Goal: Obtain resource: Obtain resource

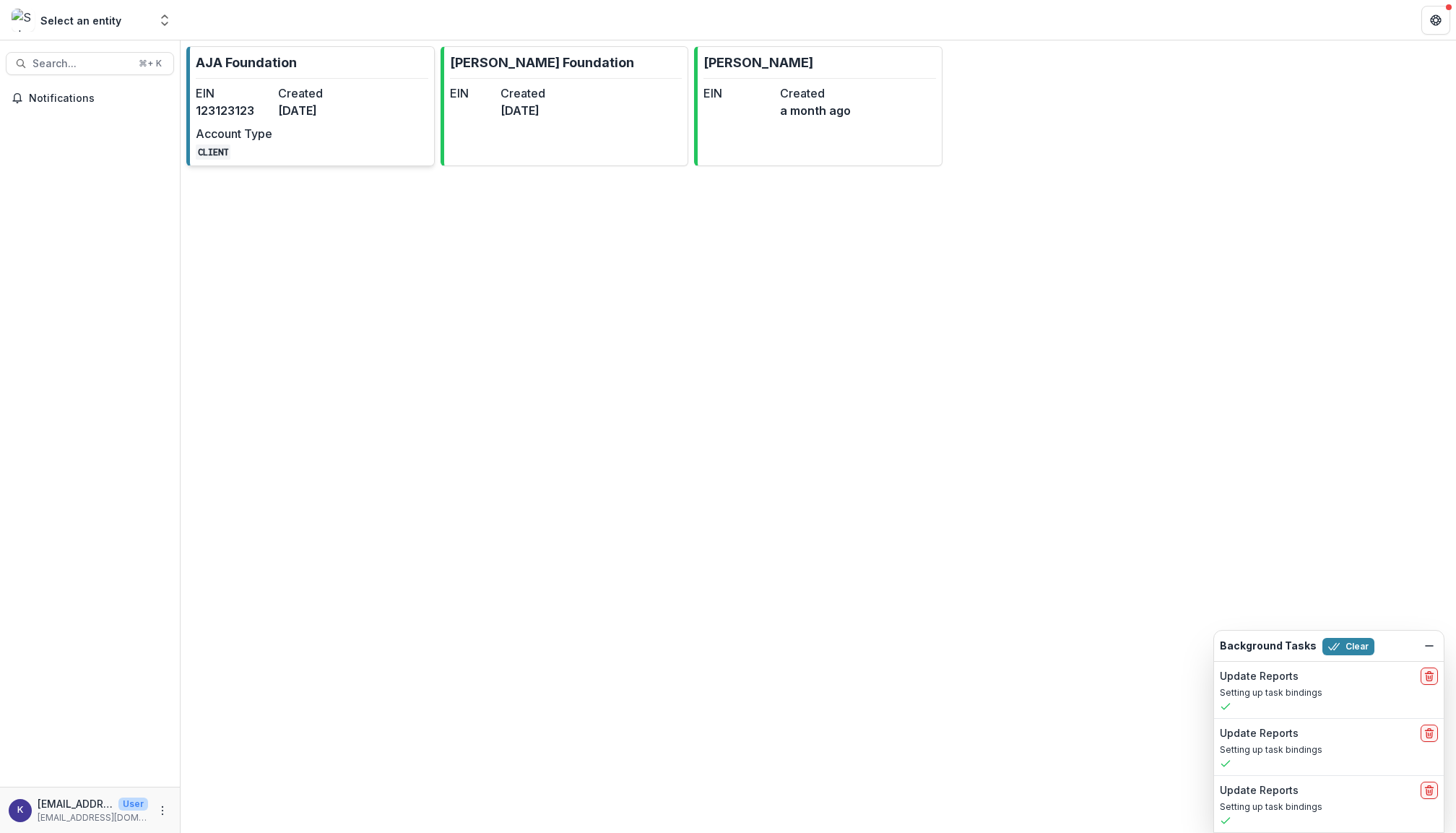
click at [318, 130] on div "EIN [US_EMPLOYER_IDENTIFICATION_NUMBER] Created [DATE] Account Type CLIENT" at bounding box center [275, 121] width 159 height 75
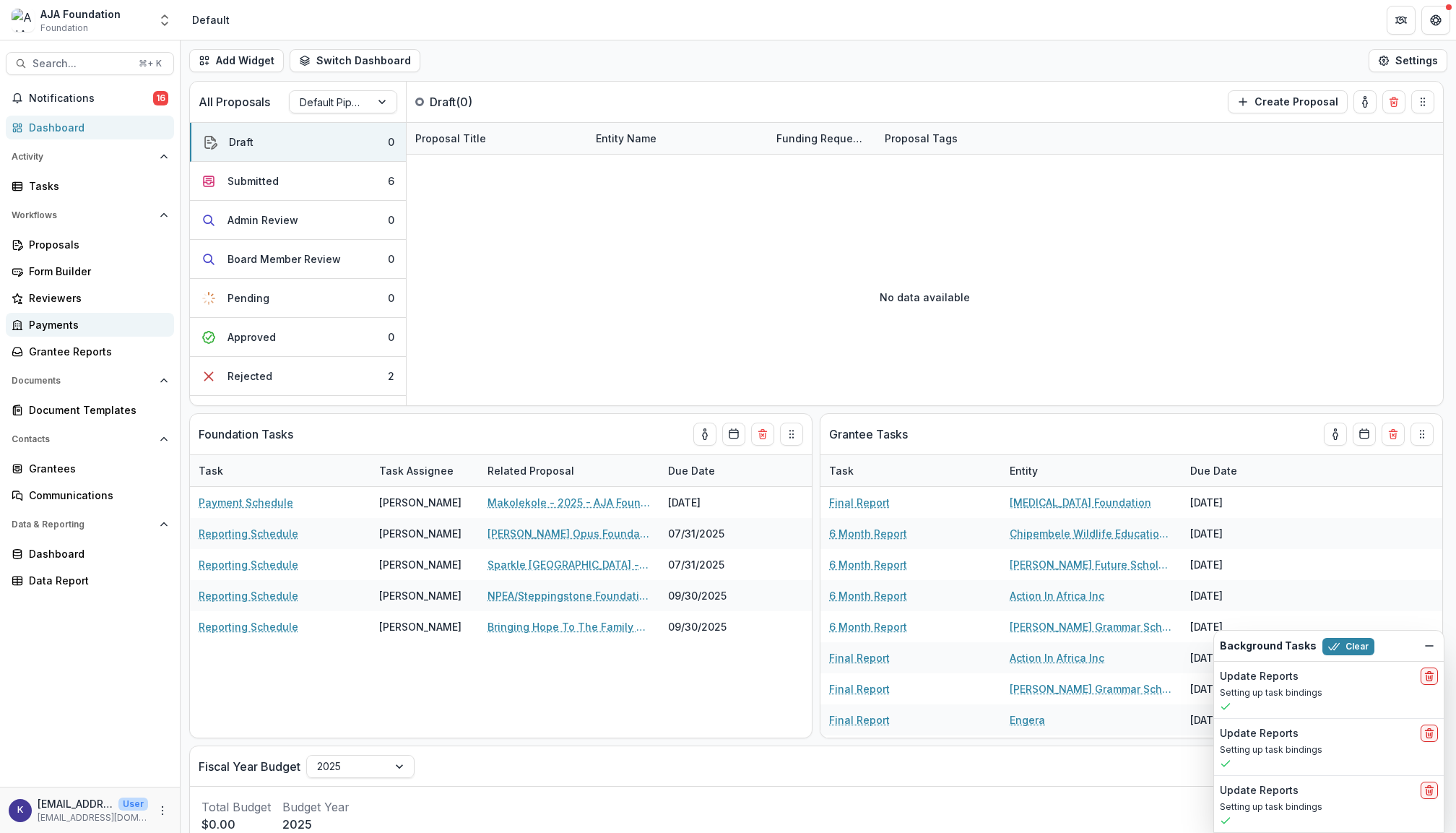
click at [70, 321] on div "Payments" at bounding box center [96, 324] width 134 height 15
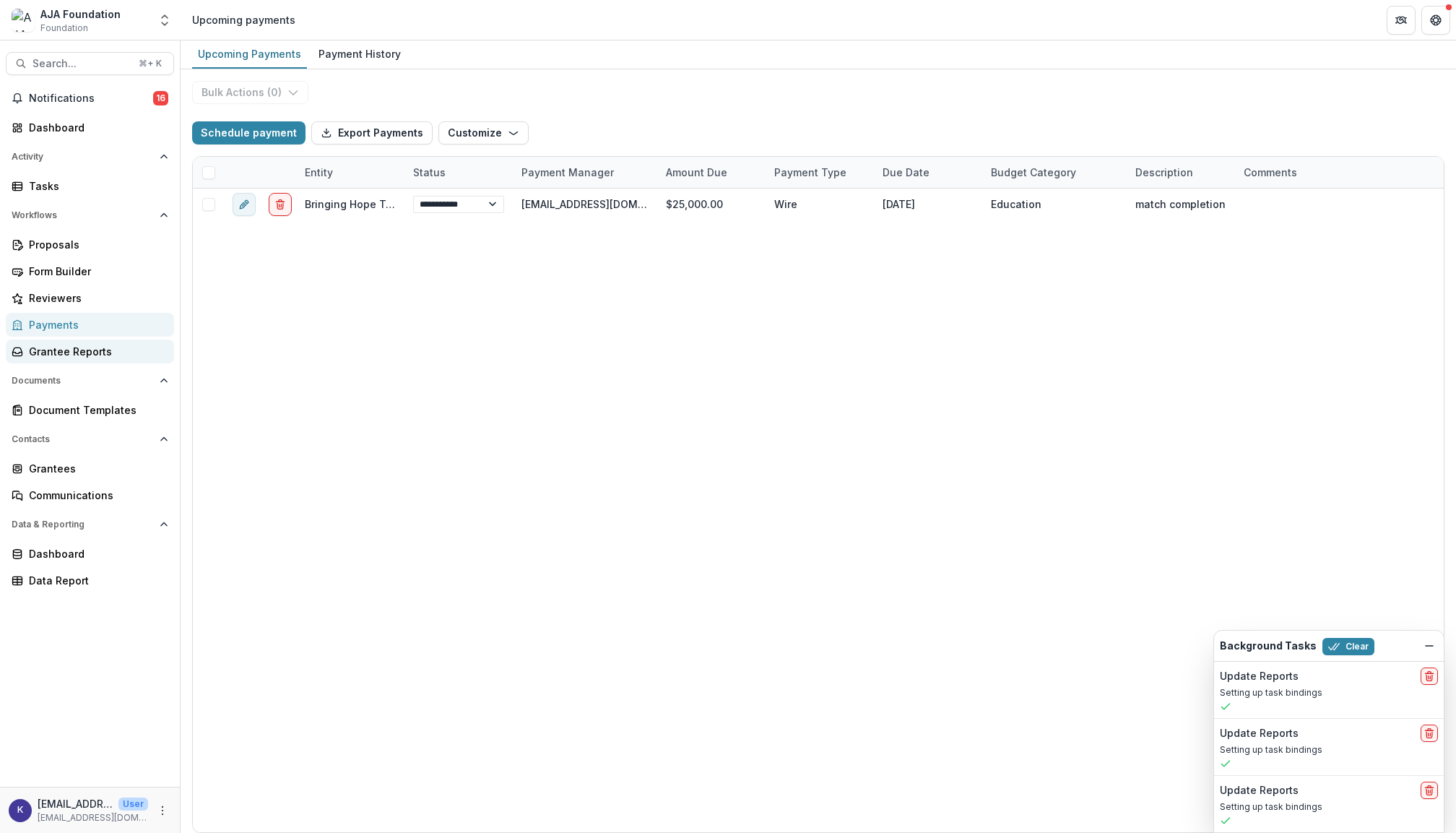
click at [71, 346] on div "Grantee Reports" at bounding box center [96, 351] width 134 height 15
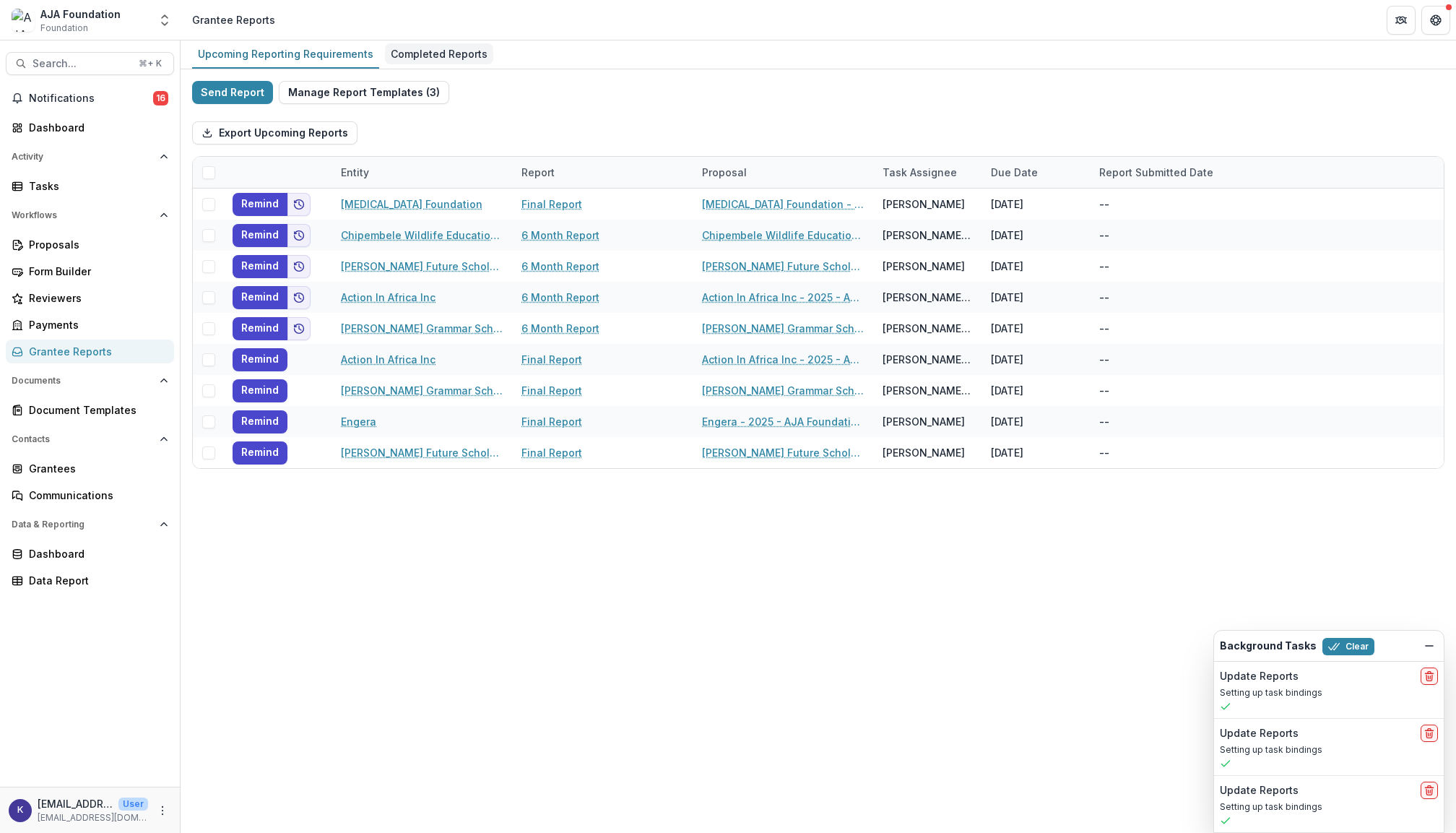
click at [436, 49] on div "Completed Reports" at bounding box center [439, 54] width 108 height 21
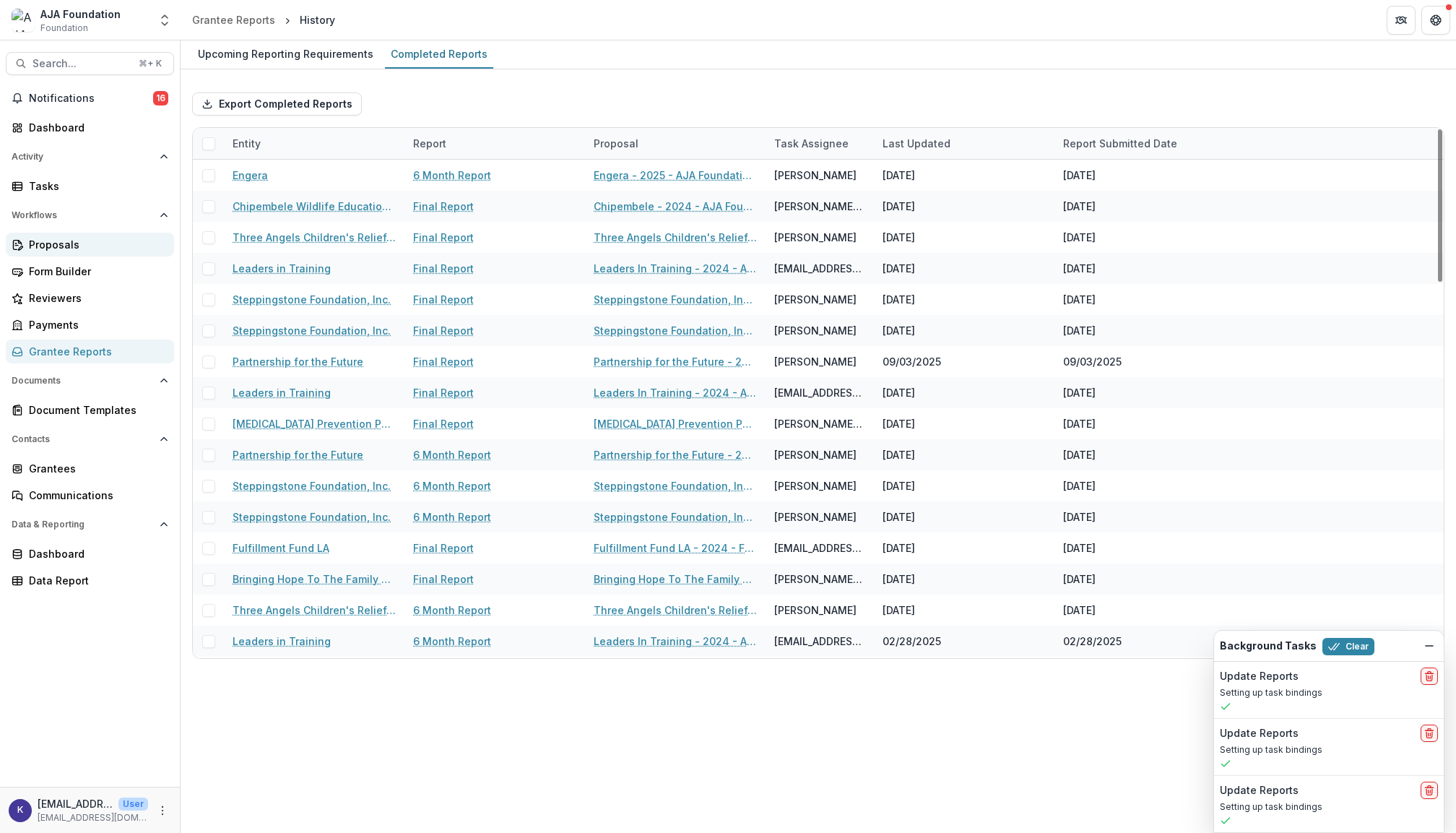
click at [68, 246] on div "Proposals" at bounding box center [96, 244] width 134 height 15
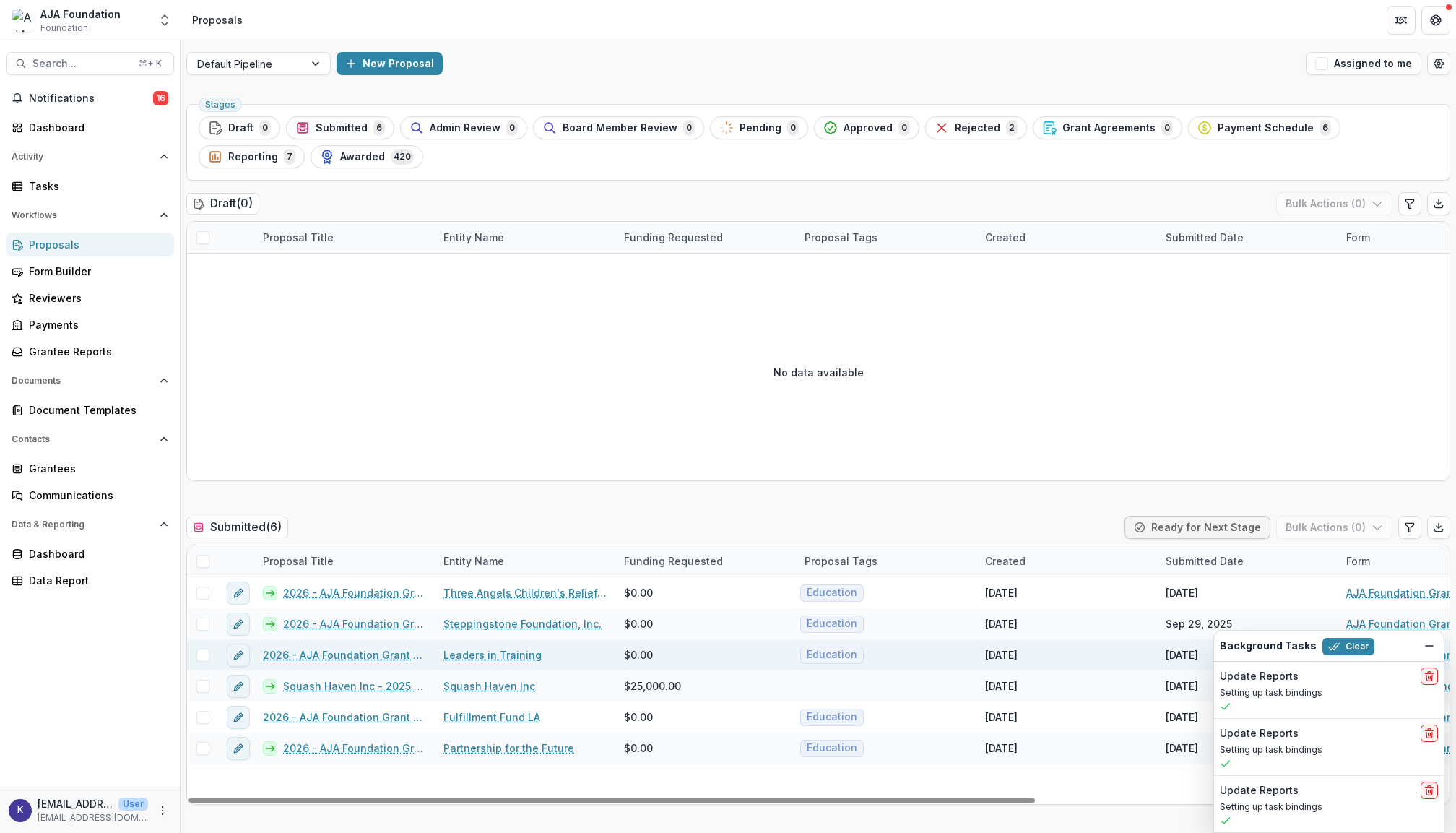
click at [369, 656] on link "2026 - AJA Foundation Grant Application" at bounding box center [345, 655] width 163 height 15
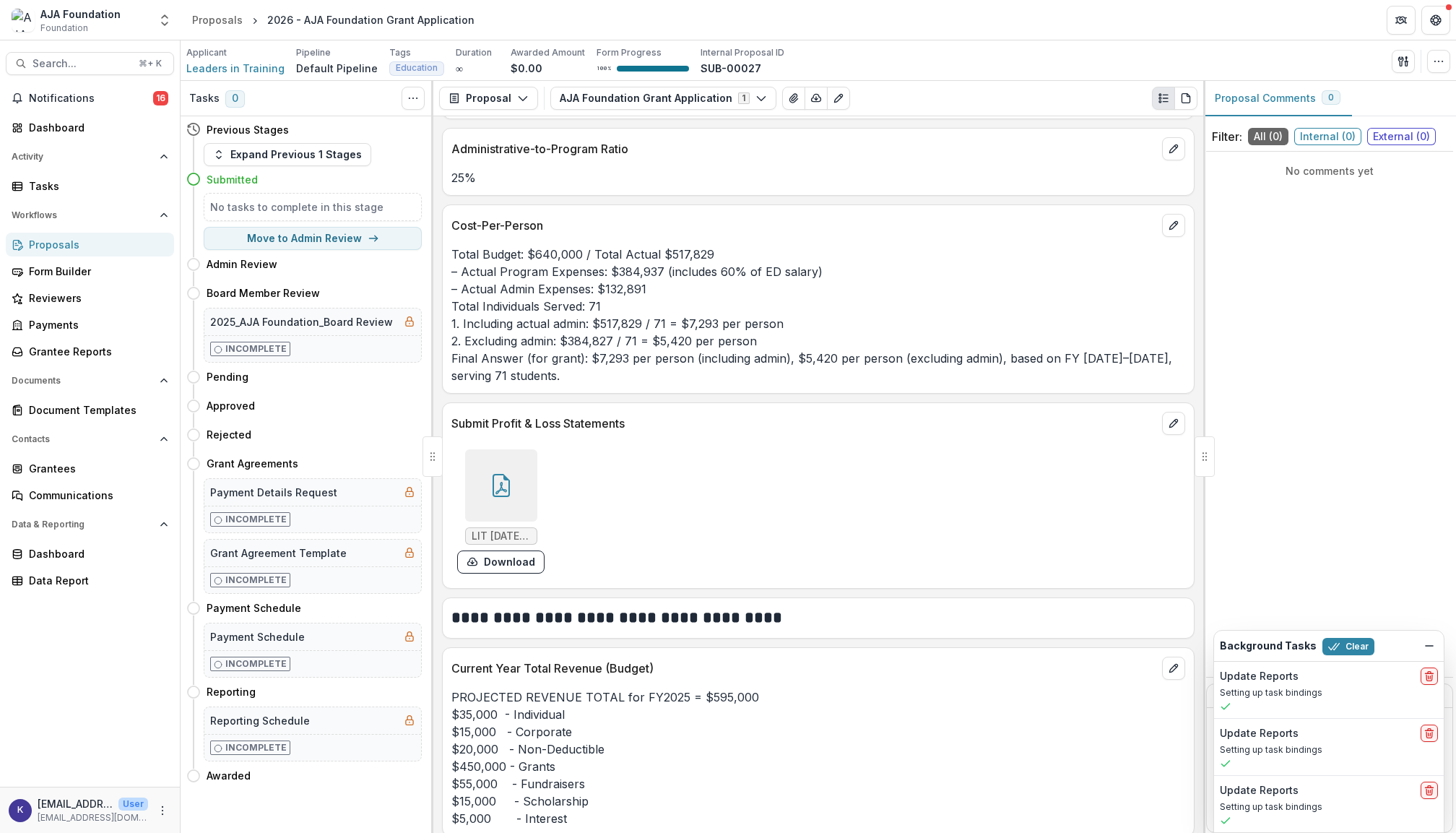
scroll to position [3818, 0]
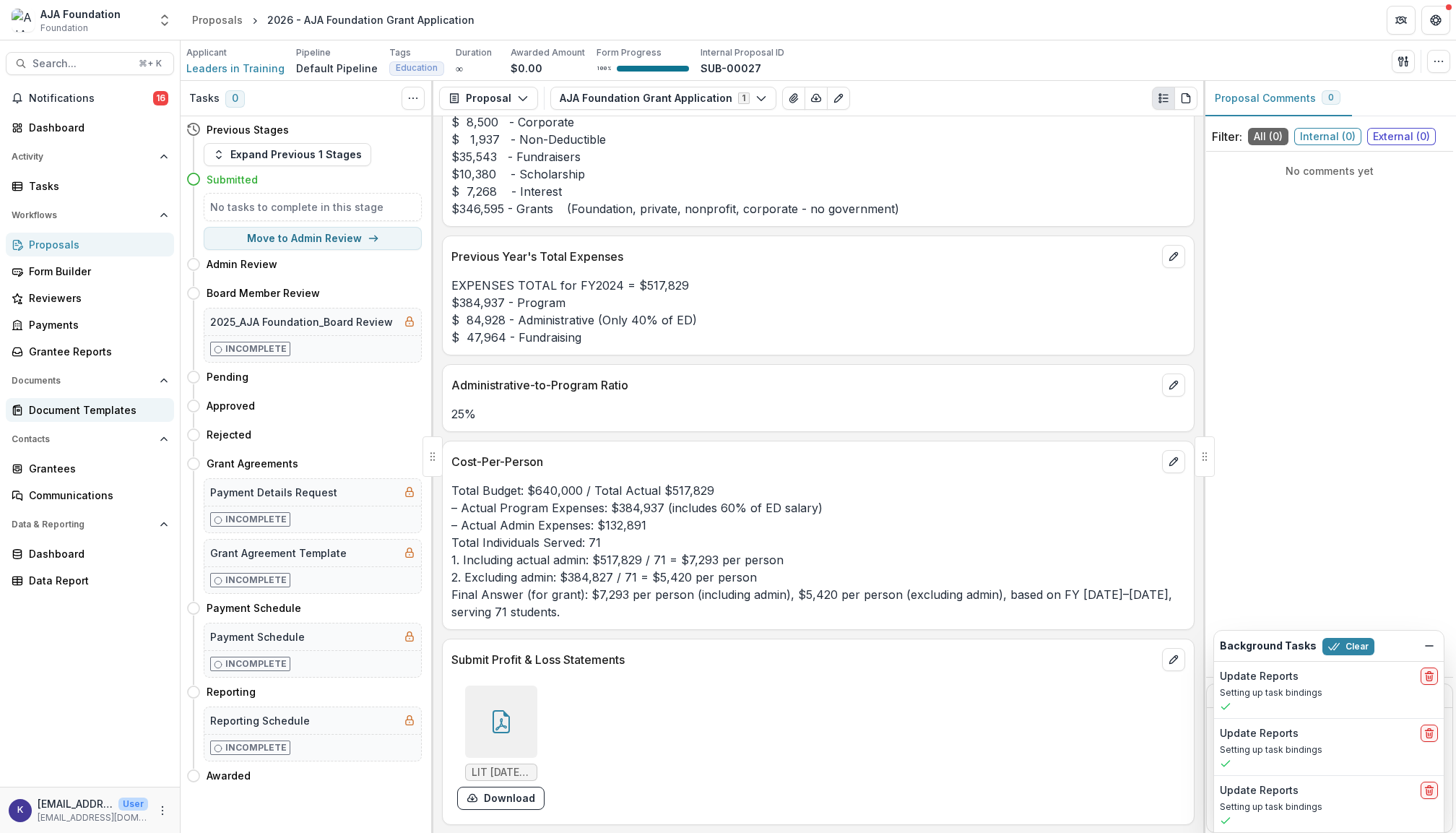
click at [96, 403] on div "Document Templates" at bounding box center [96, 410] width 134 height 15
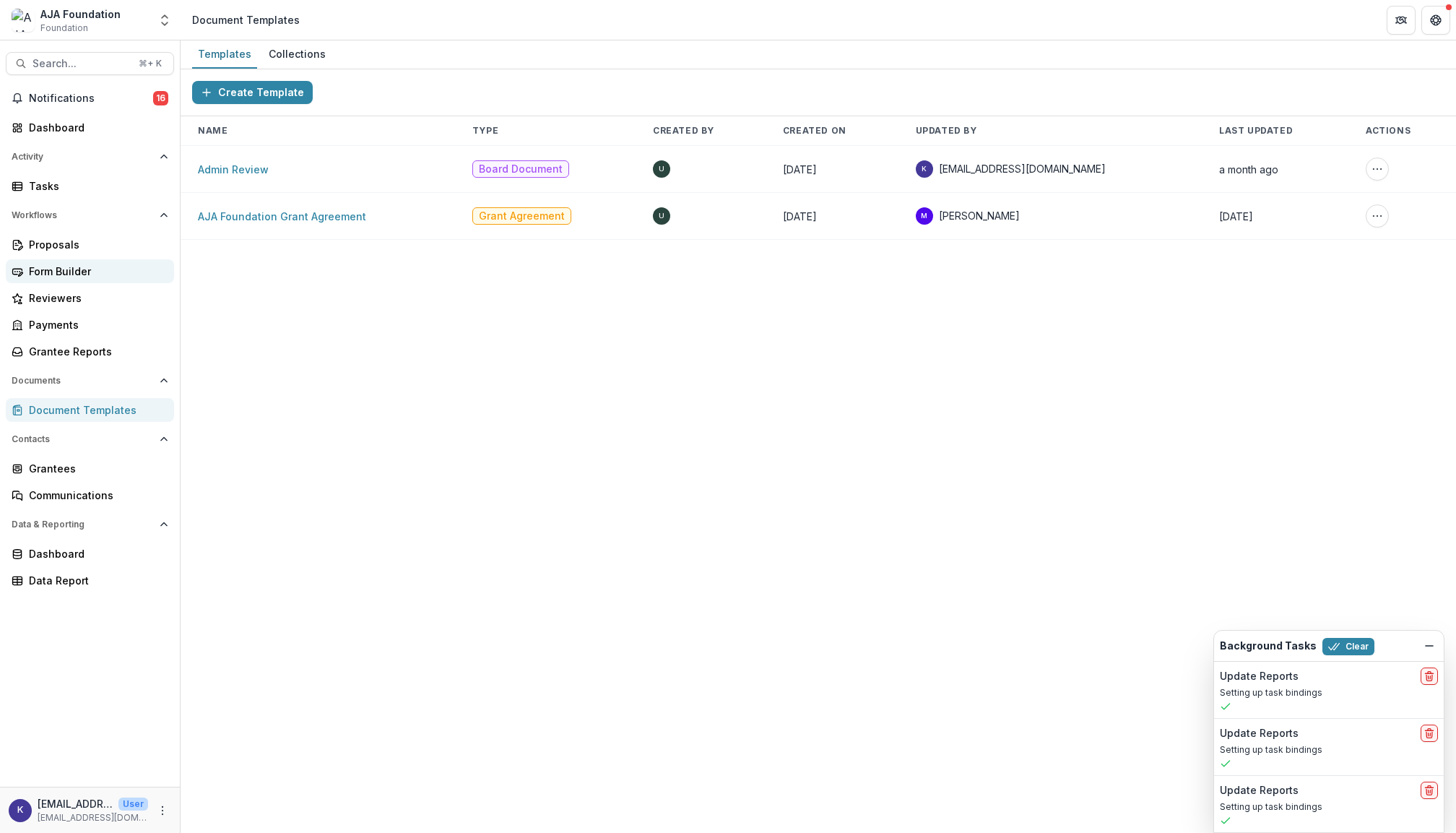
click at [73, 273] on div "Form Builder" at bounding box center [96, 271] width 134 height 15
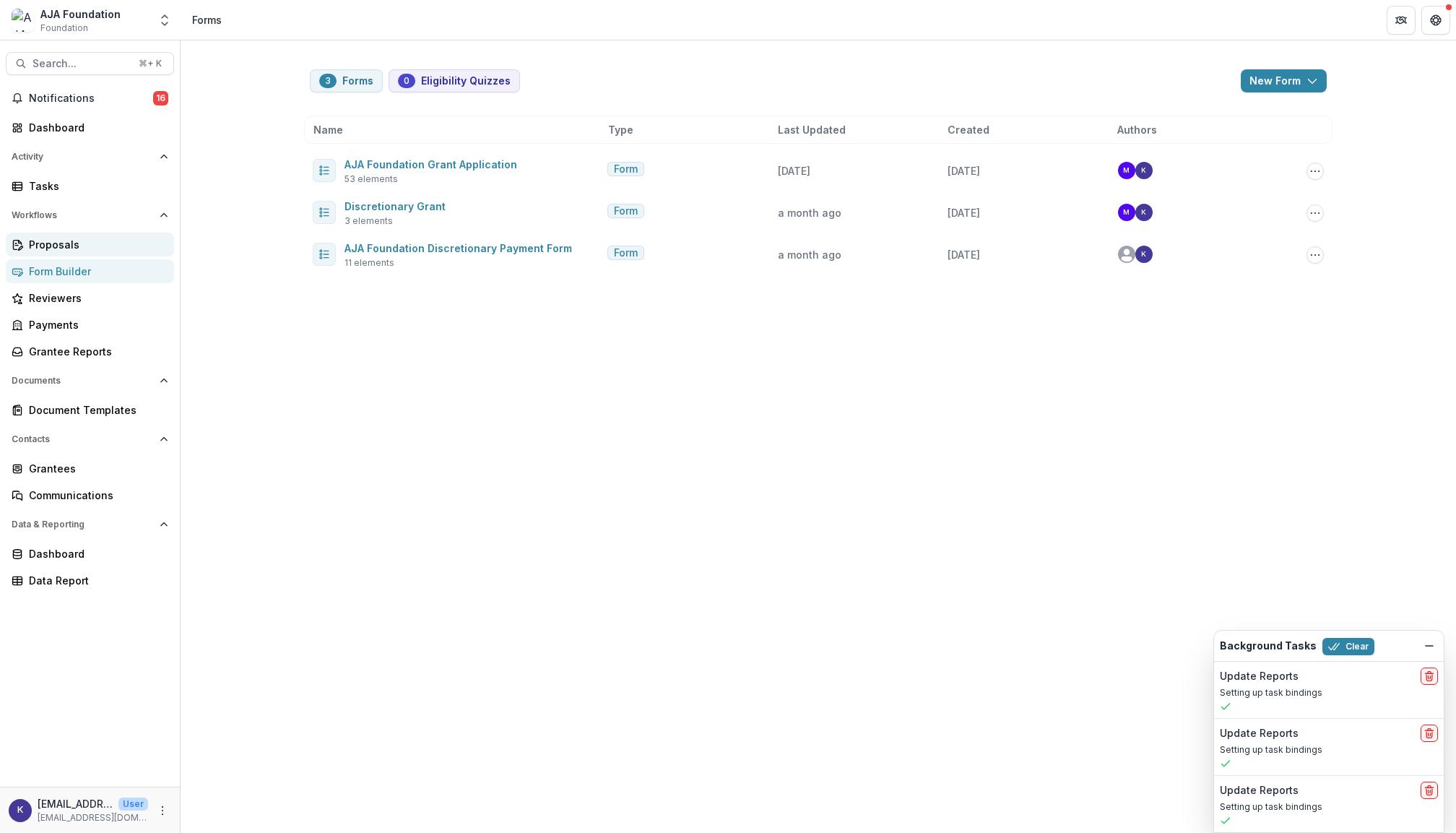
click at [71, 242] on div "Proposals" at bounding box center [96, 244] width 134 height 15
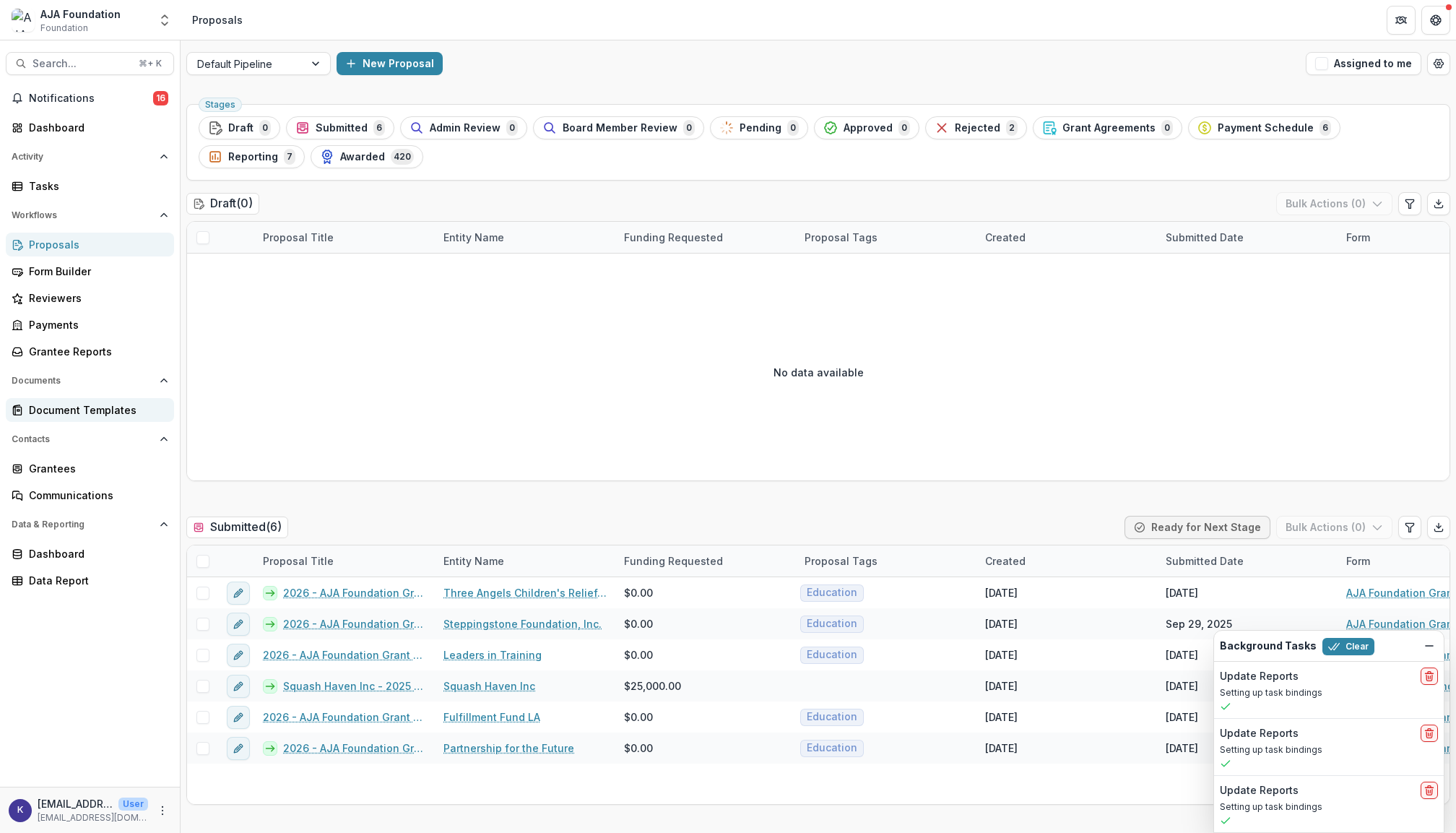
click at [85, 402] on div "Document Templates" at bounding box center [96, 410] width 134 height 15
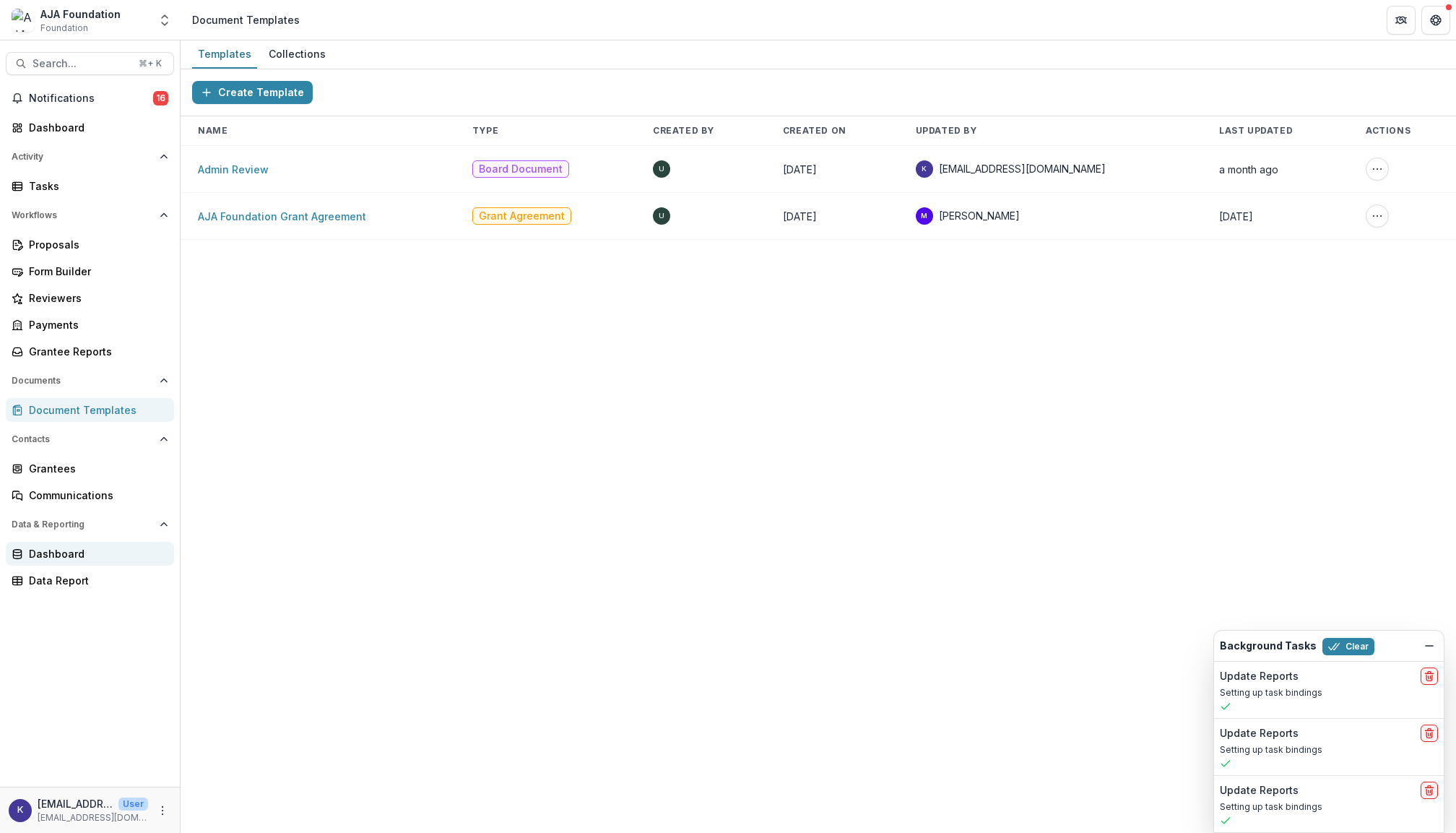
click at [73, 546] on div "Dashboard" at bounding box center [96, 553] width 134 height 15
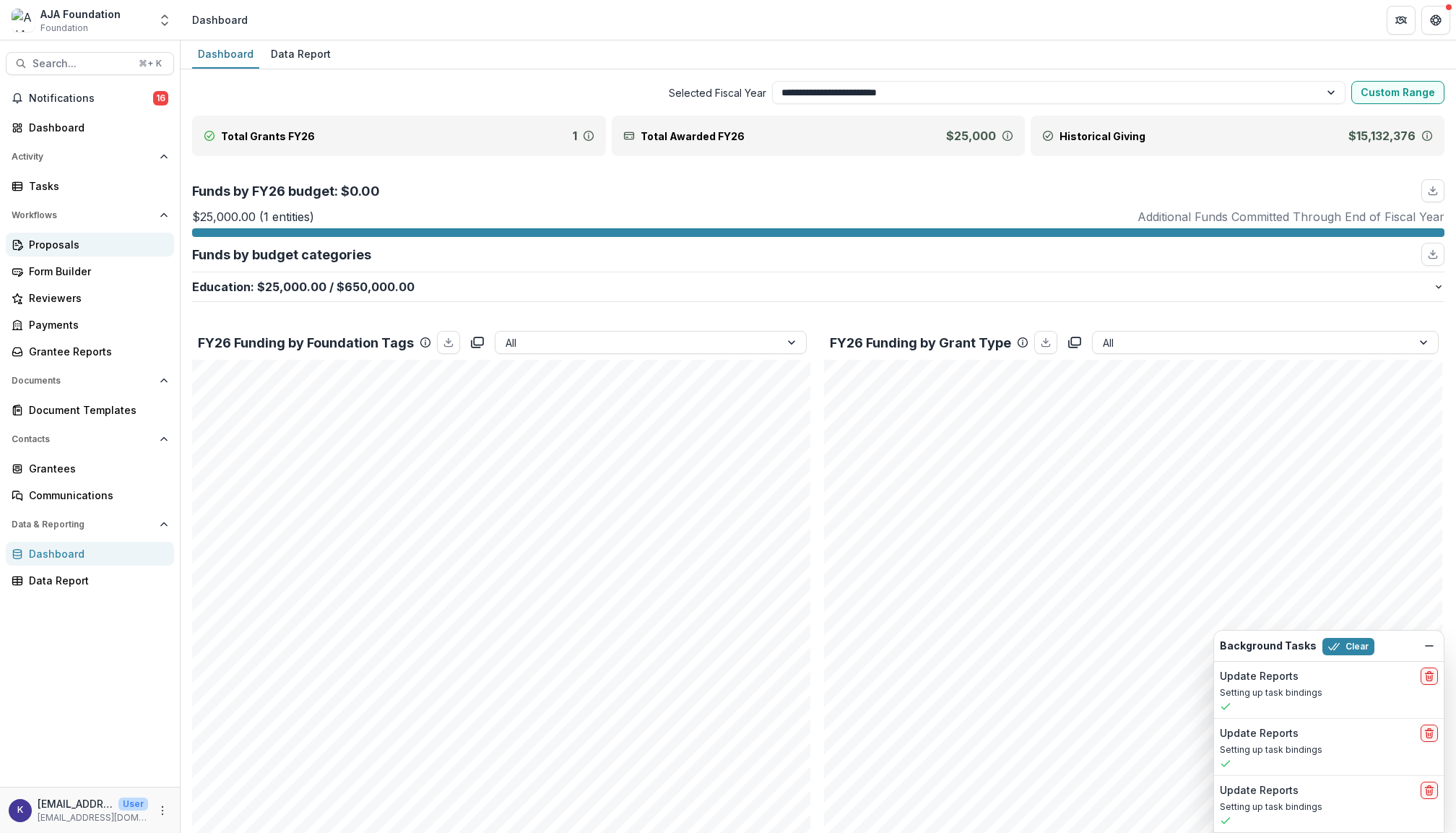
click at [55, 241] on div "Proposals" at bounding box center [96, 244] width 134 height 15
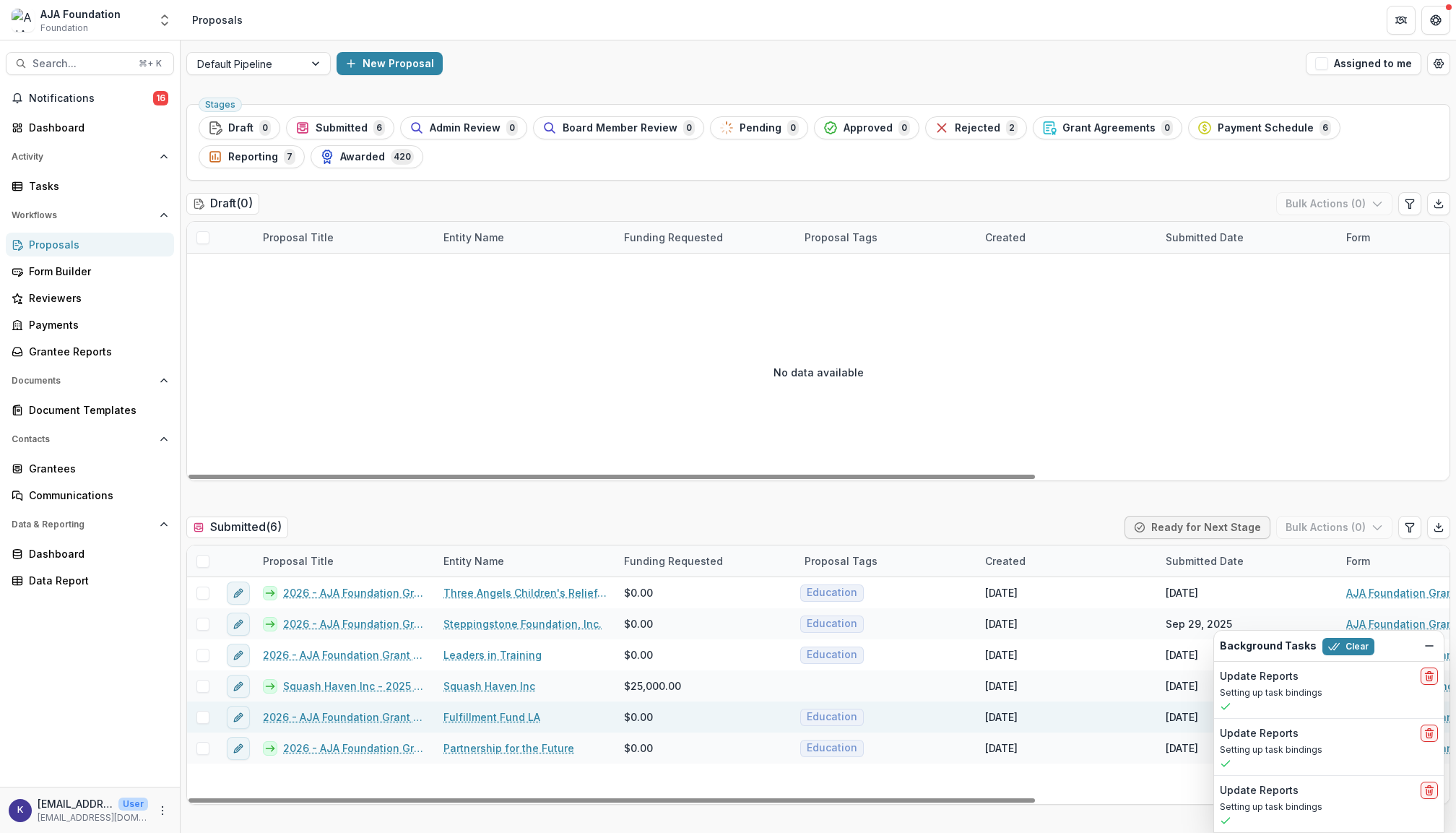
scroll to position [1, 0]
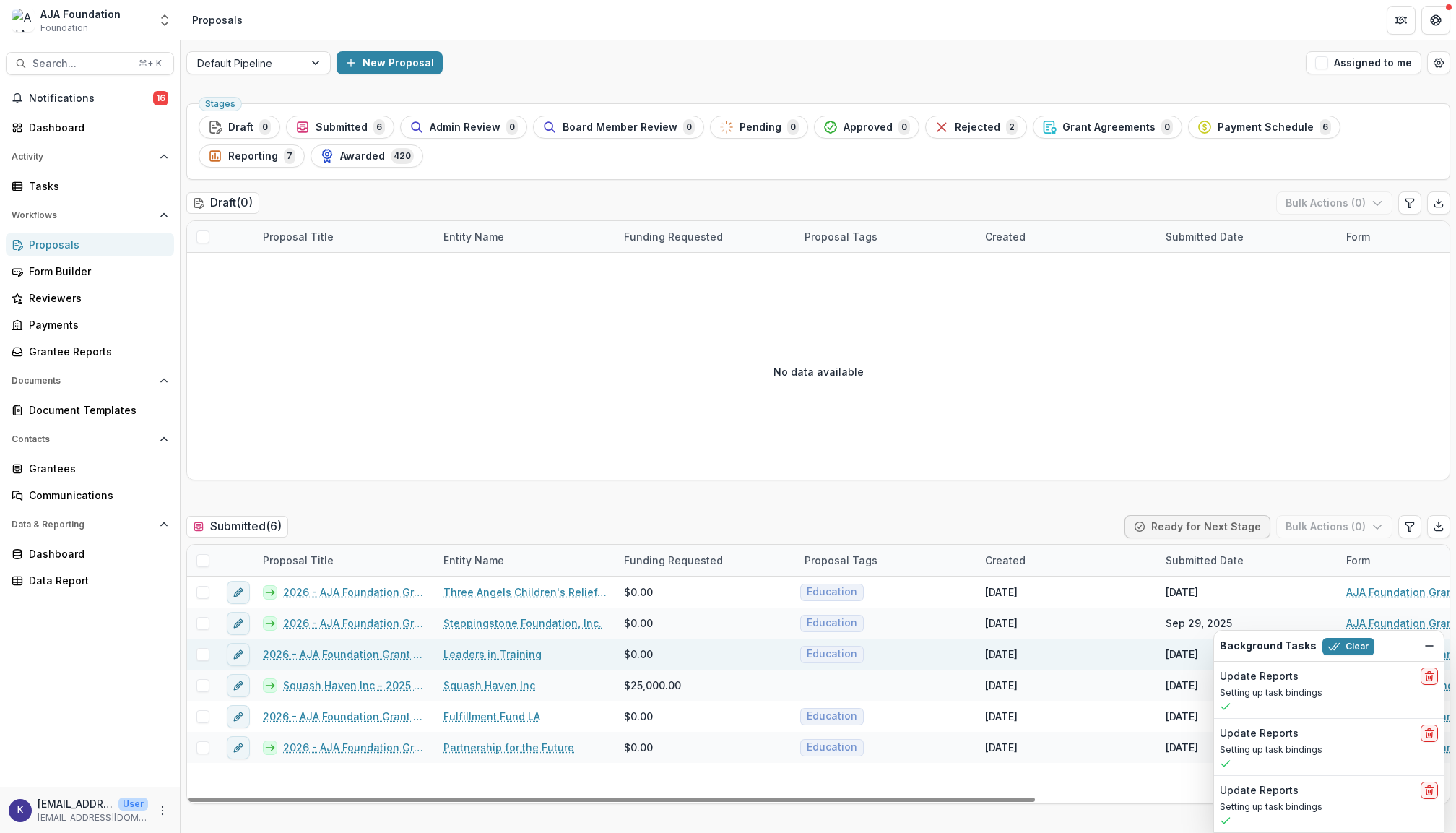
click at [370, 654] on link "2026 - AJA Foundation Grant Application" at bounding box center [345, 654] width 163 height 15
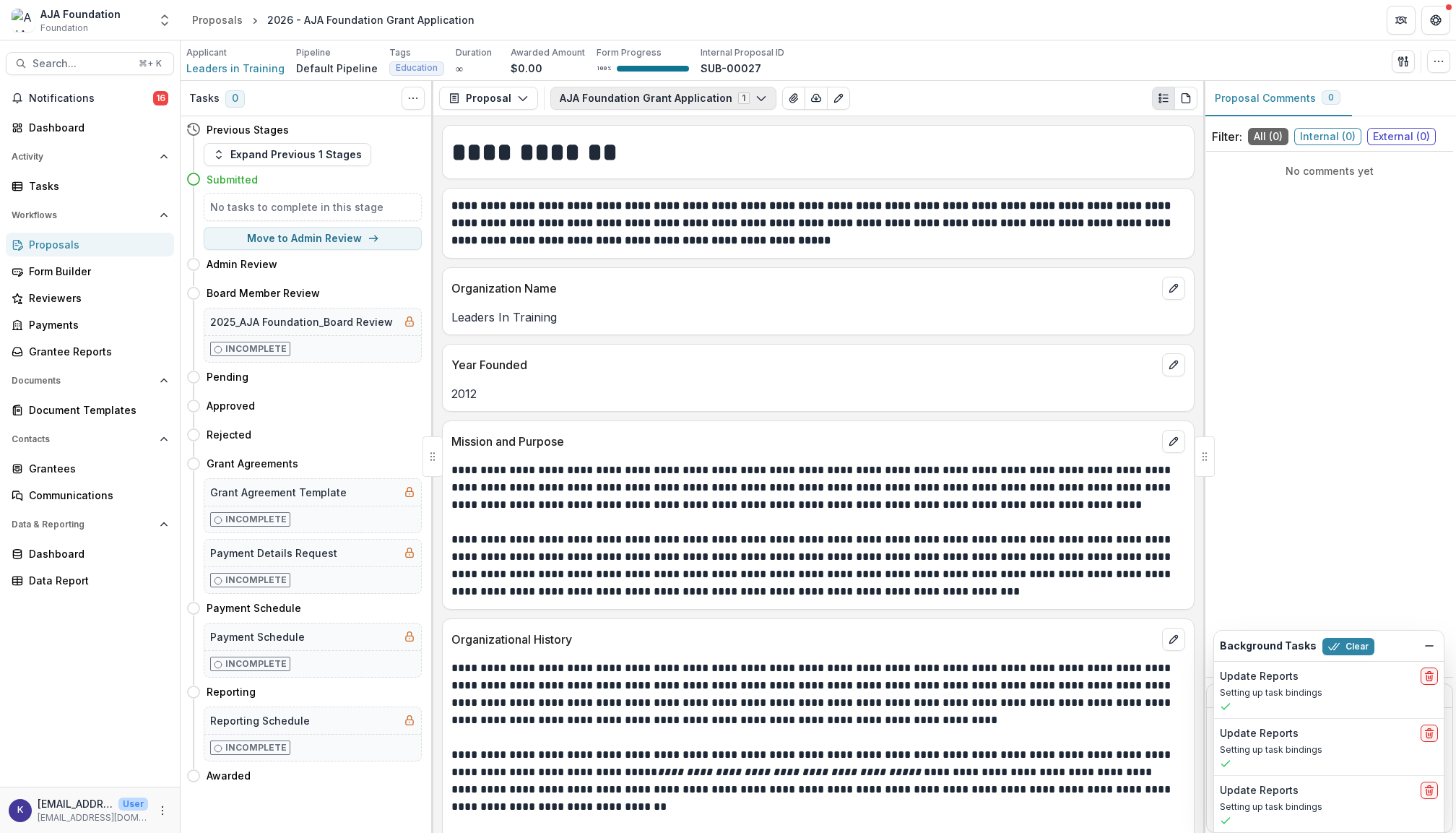
click at [757, 100] on icon "button" at bounding box center [761, 98] width 12 height 12
click at [1444, 59] on icon "button" at bounding box center [1439, 61] width 12 height 12
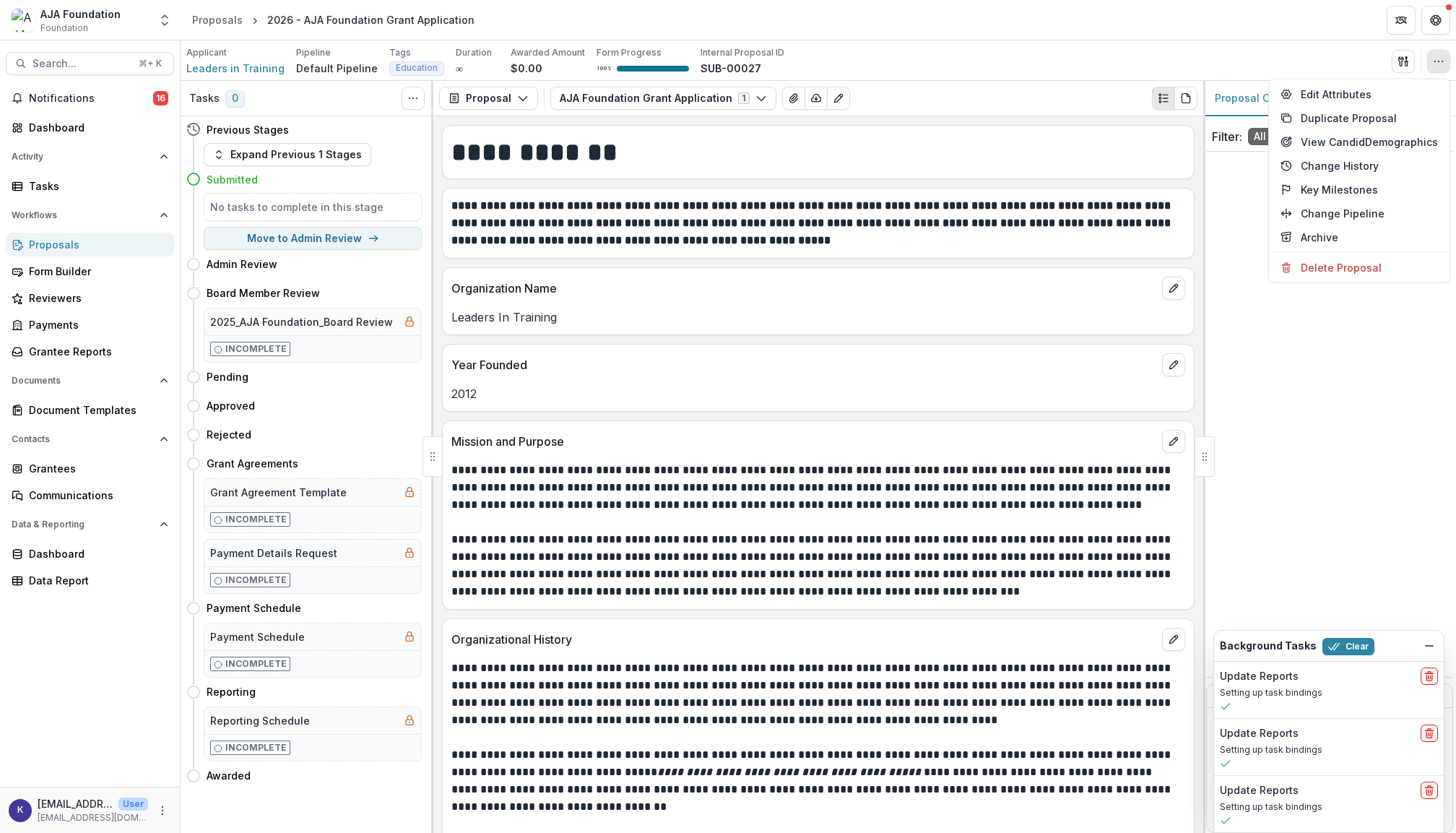
click at [1252, 346] on div "No comments yet" at bounding box center [1329, 414] width 247 height 514
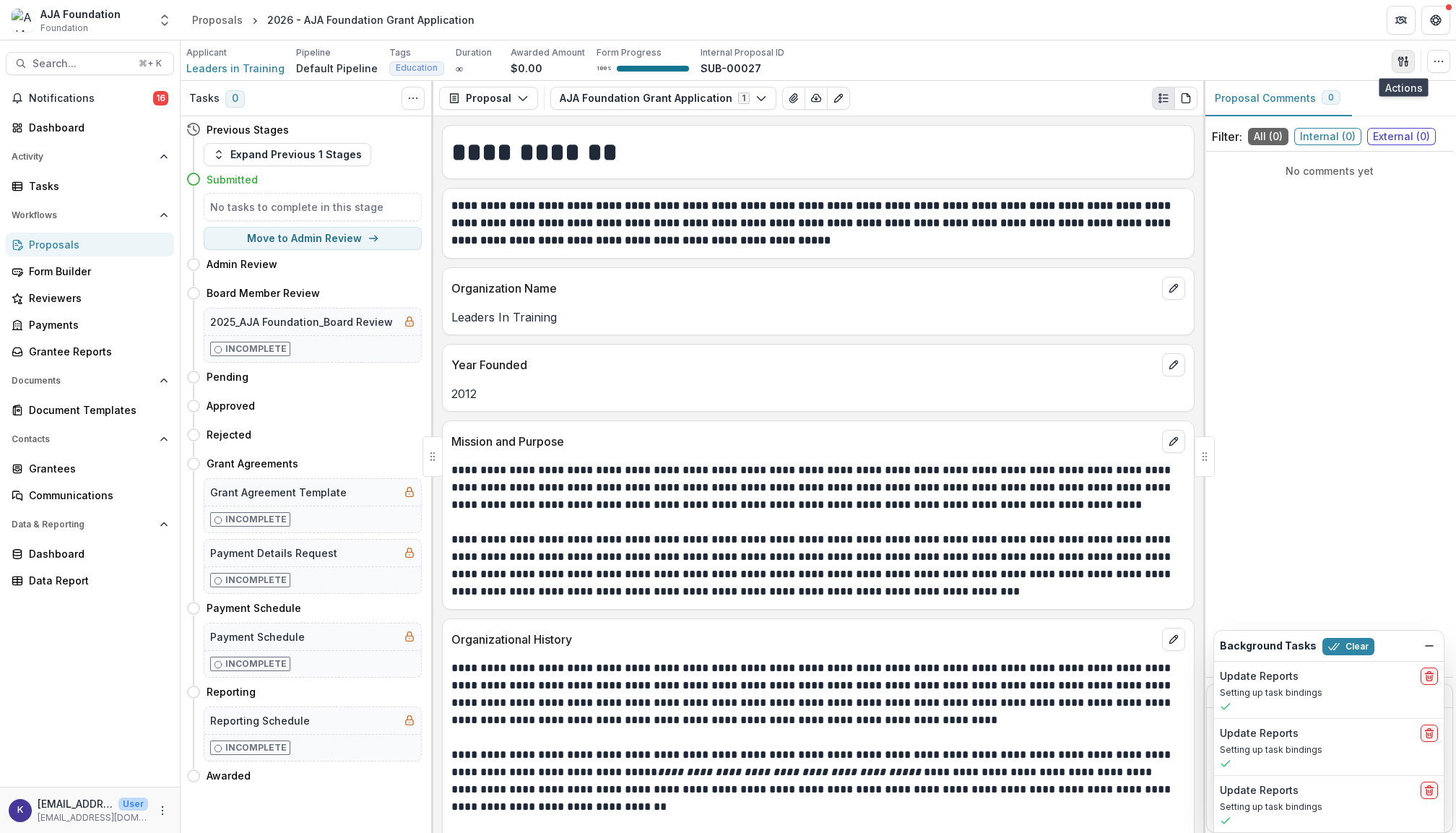
click at [1402, 59] on icon "button" at bounding box center [1403, 61] width 12 height 12
click at [1329, 119] on button "Proposal Files" at bounding box center [1334, 118] width 154 height 24
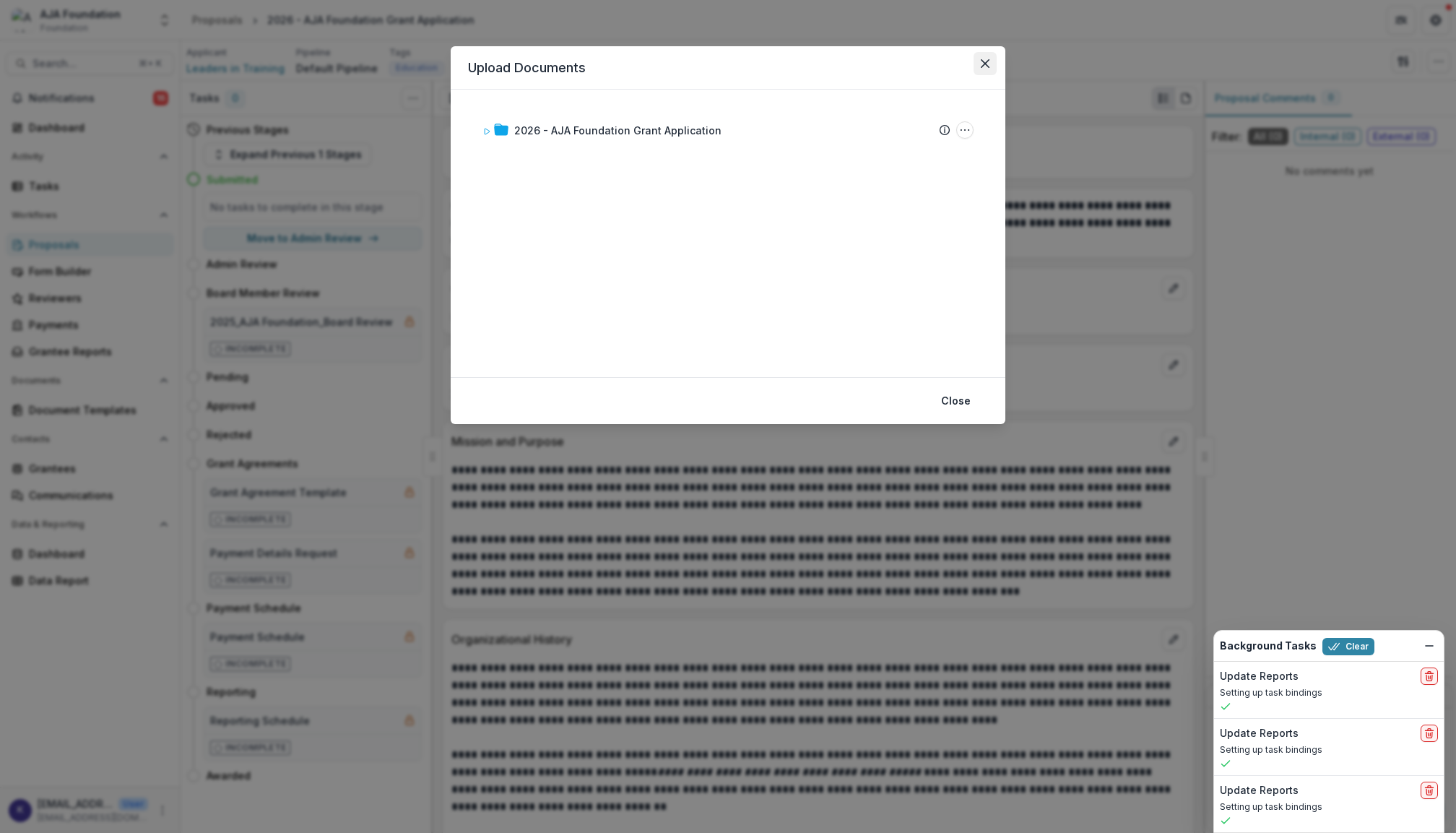
click at [986, 64] on icon "Close" at bounding box center [985, 64] width 9 height 9
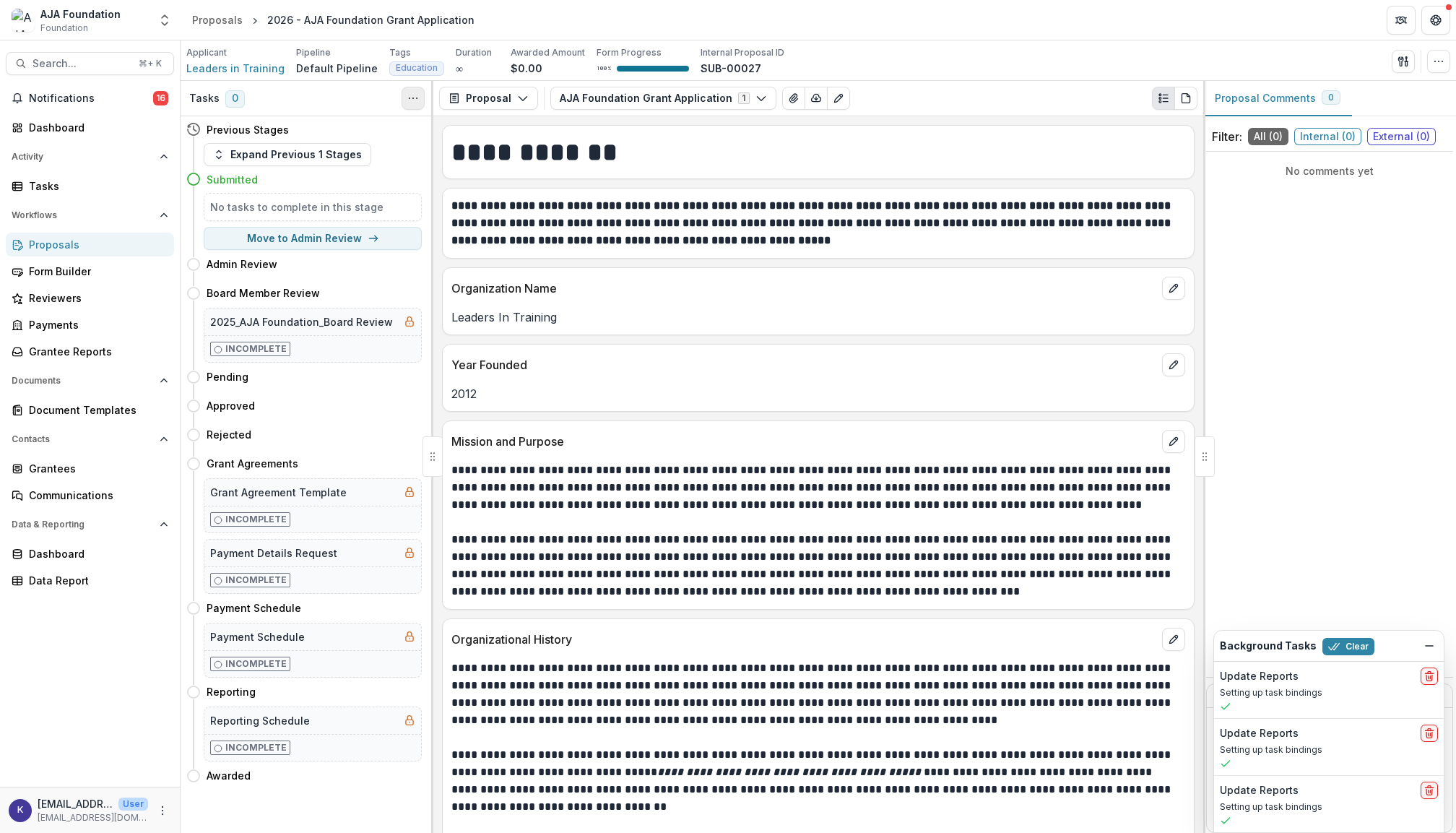
click at [416, 100] on icon "Toggle View Cancelled Tasks" at bounding box center [413, 98] width 12 height 12
click at [840, 56] on div "Applicant Leaders in Training Pipeline Default Pipeline Tags Education All tags…" at bounding box center [818, 61] width 1264 height 30
click at [758, 98] on icon "button" at bounding box center [761, 98] width 12 height 12
click at [643, 180] on button "Configure forms" at bounding box center [654, 183] width 205 height 24
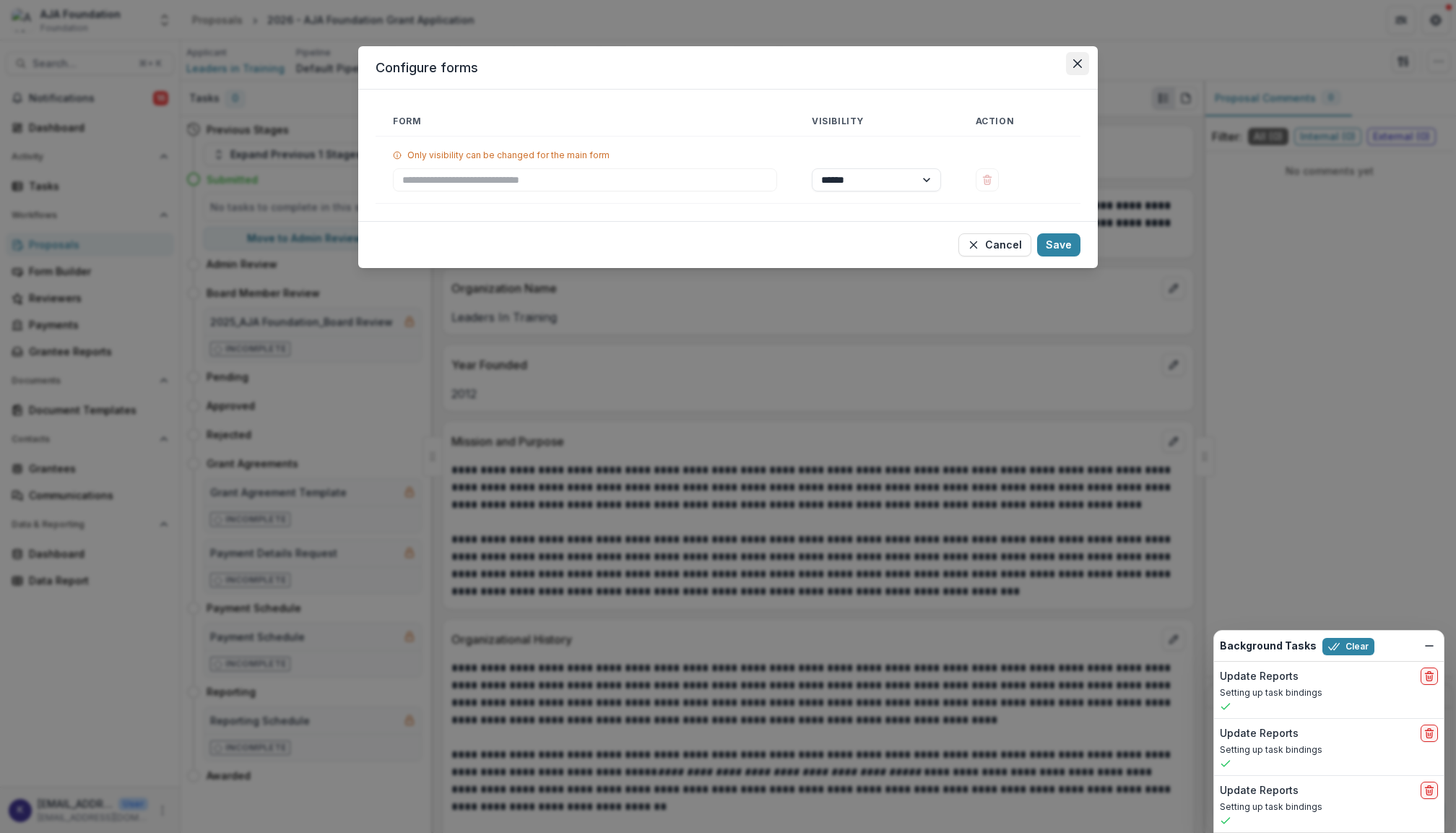
click at [1082, 61] on button "Close" at bounding box center [1078, 64] width 23 height 23
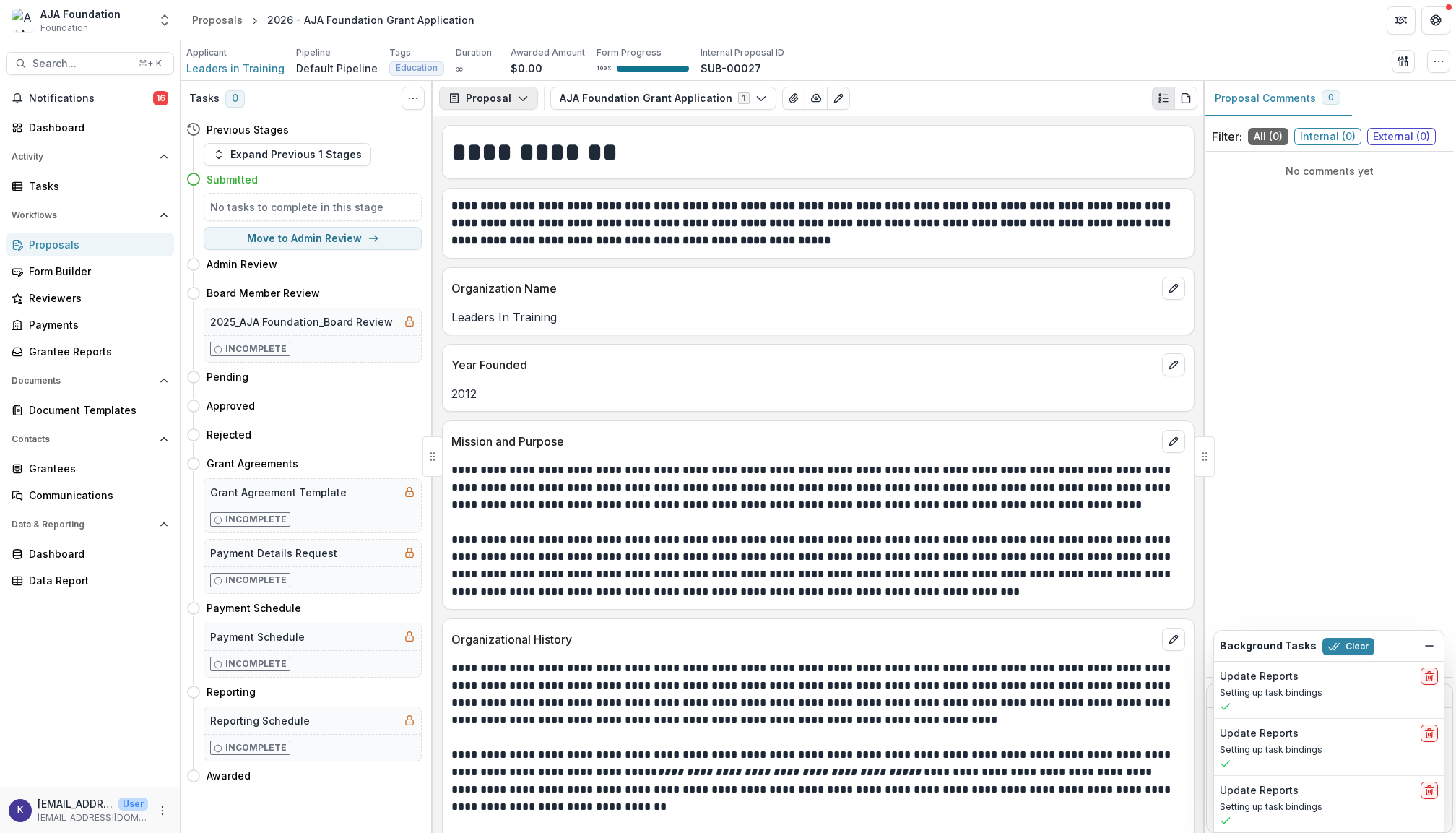
click at [521, 101] on icon "button" at bounding box center [523, 98] width 12 height 12
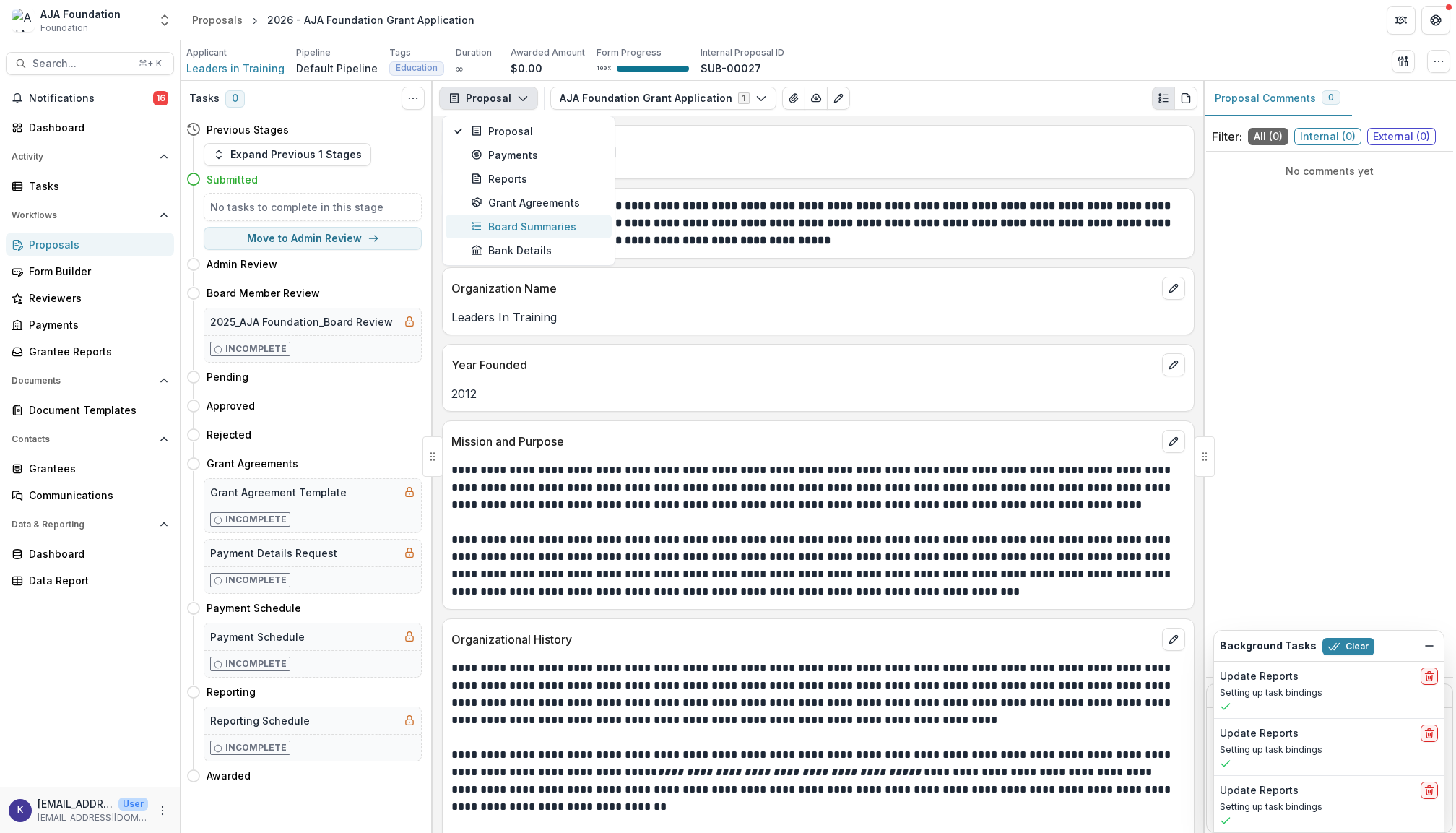
click at [526, 221] on div "Board Summaries" at bounding box center [537, 226] width 132 height 15
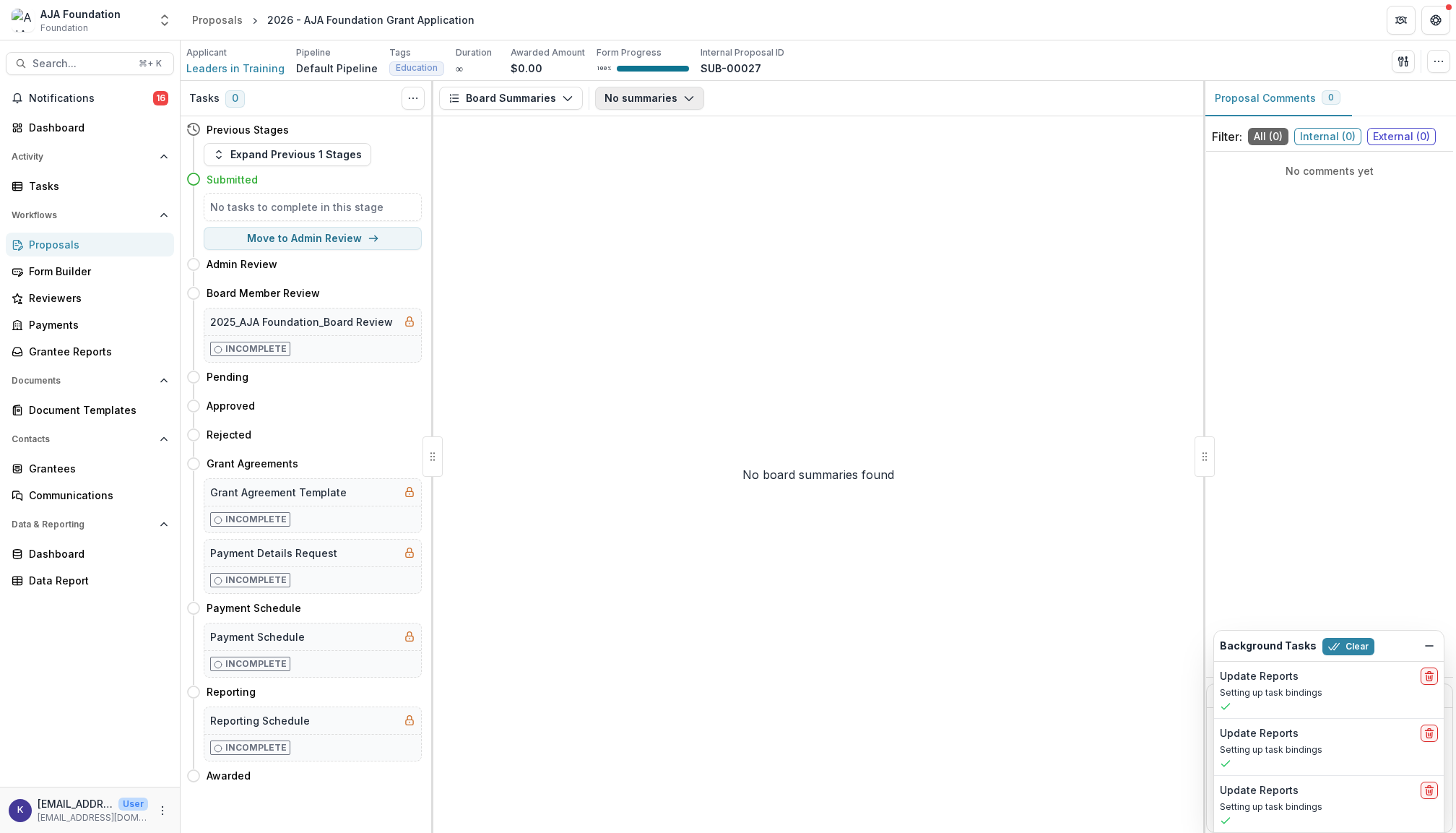
click at [683, 107] on button "No summaries" at bounding box center [650, 98] width 109 height 23
click at [541, 101] on button "Board Summaries" at bounding box center [511, 98] width 144 height 23
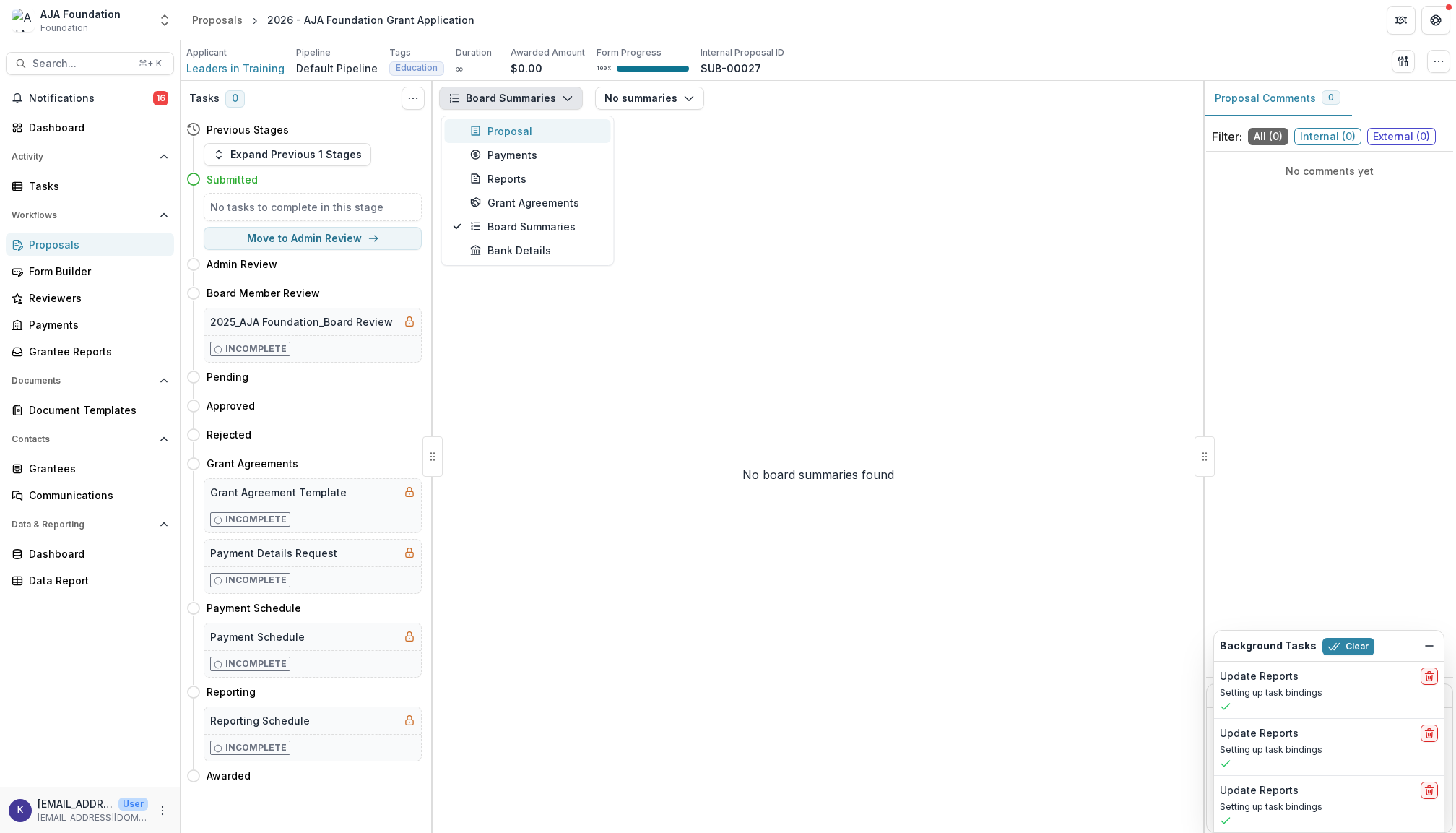
click at [520, 133] on div "Proposal" at bounding box center [536, 131] width 132 height 15
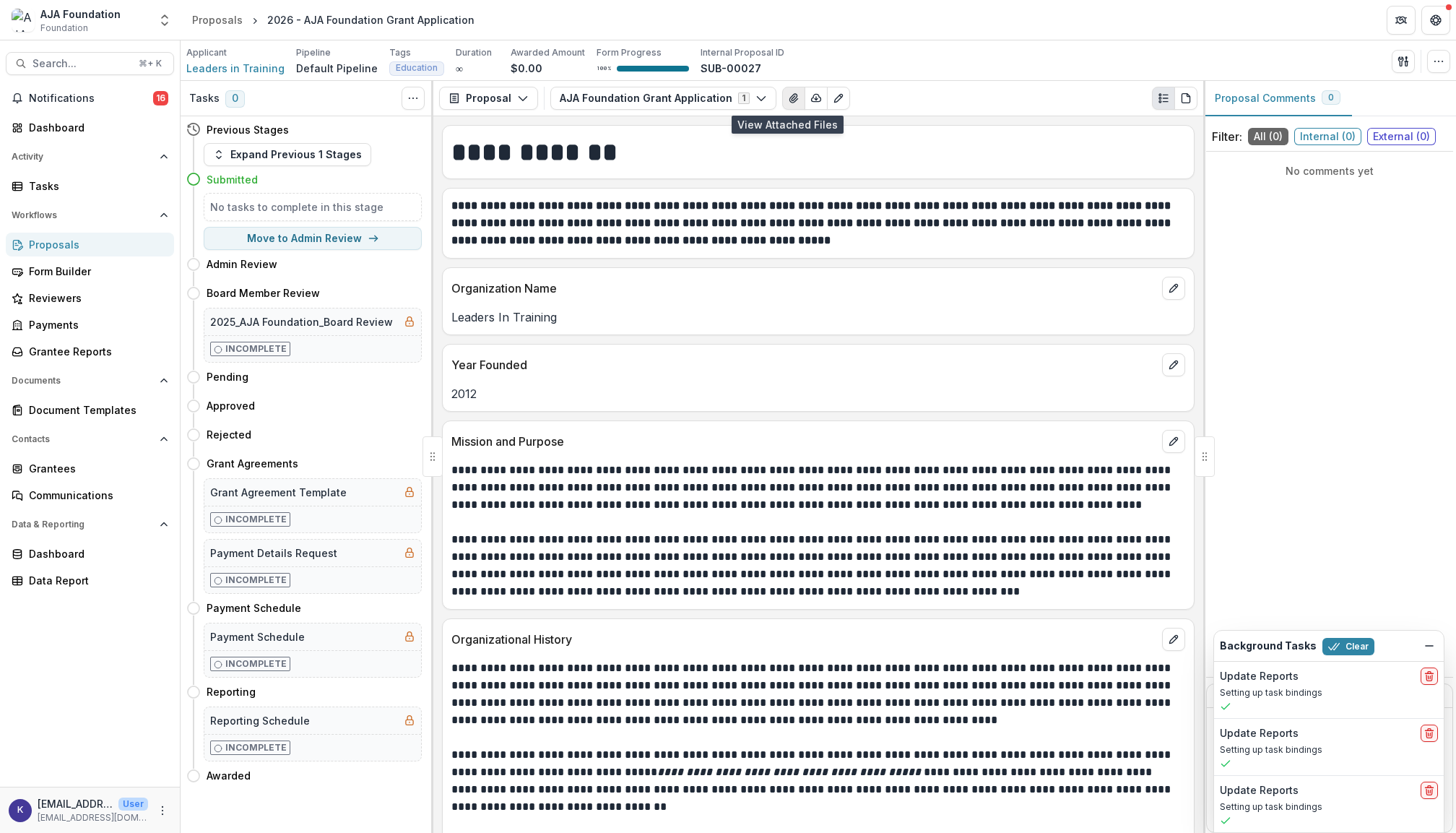
click at [788, 99] on icon "View Attached Files" at bounding box center [794, 98] width 12 height 12
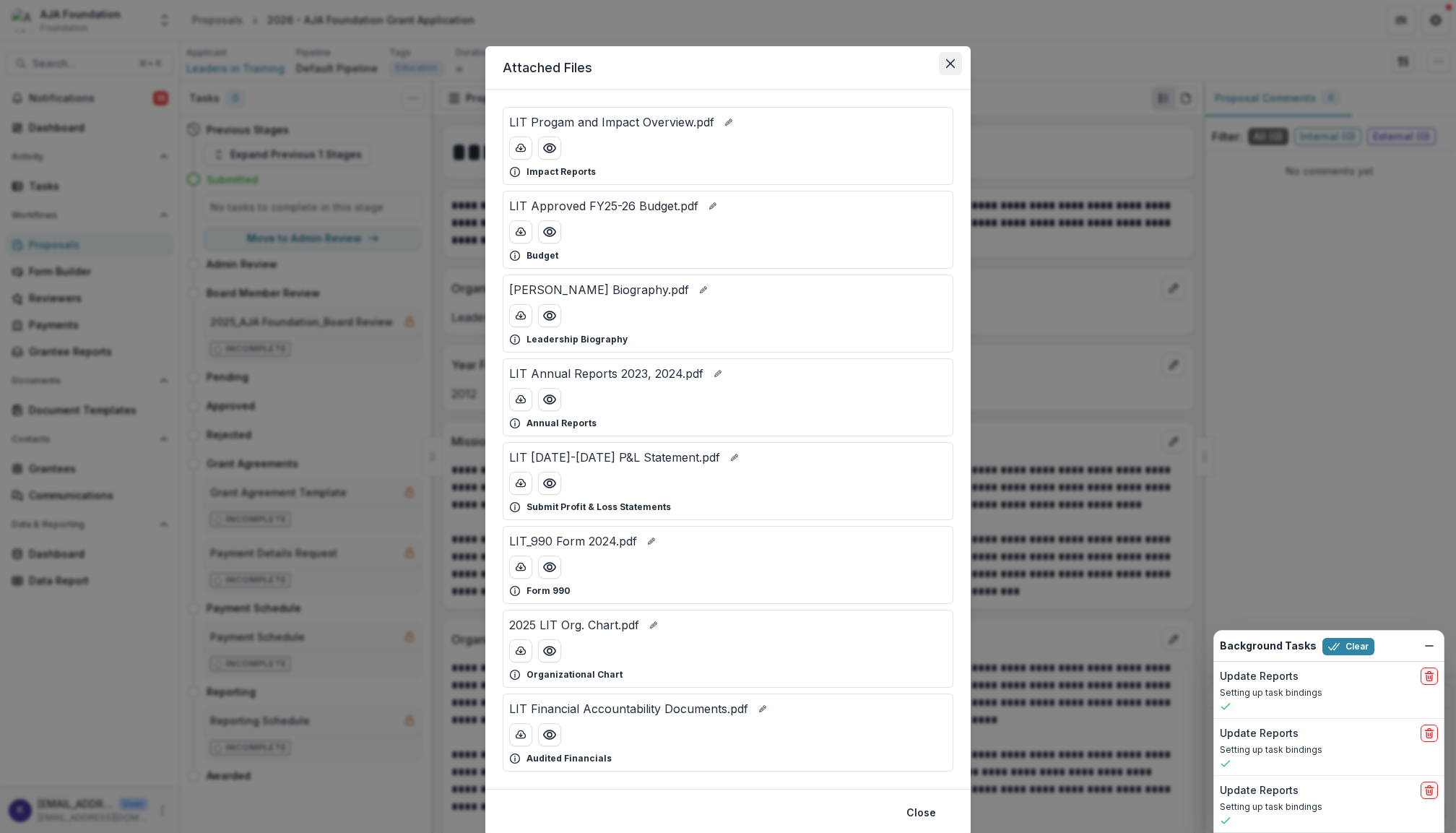
click at [951, 59] on icon "Close" at bounding box center [950, 64] width 9 height 9
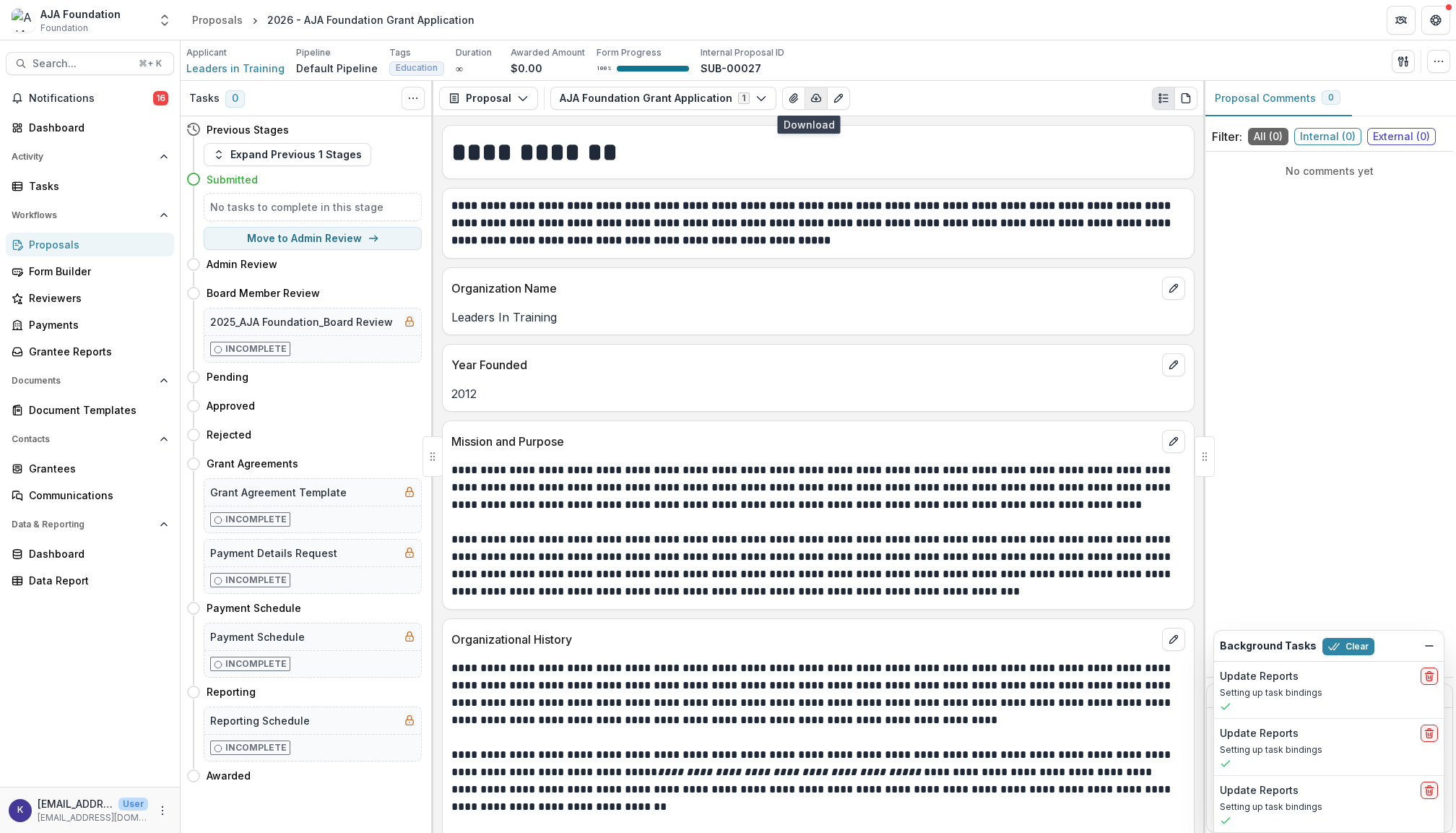
click at [817, 99] on line "button" at bounding box center [817, 98] width 0 height 3
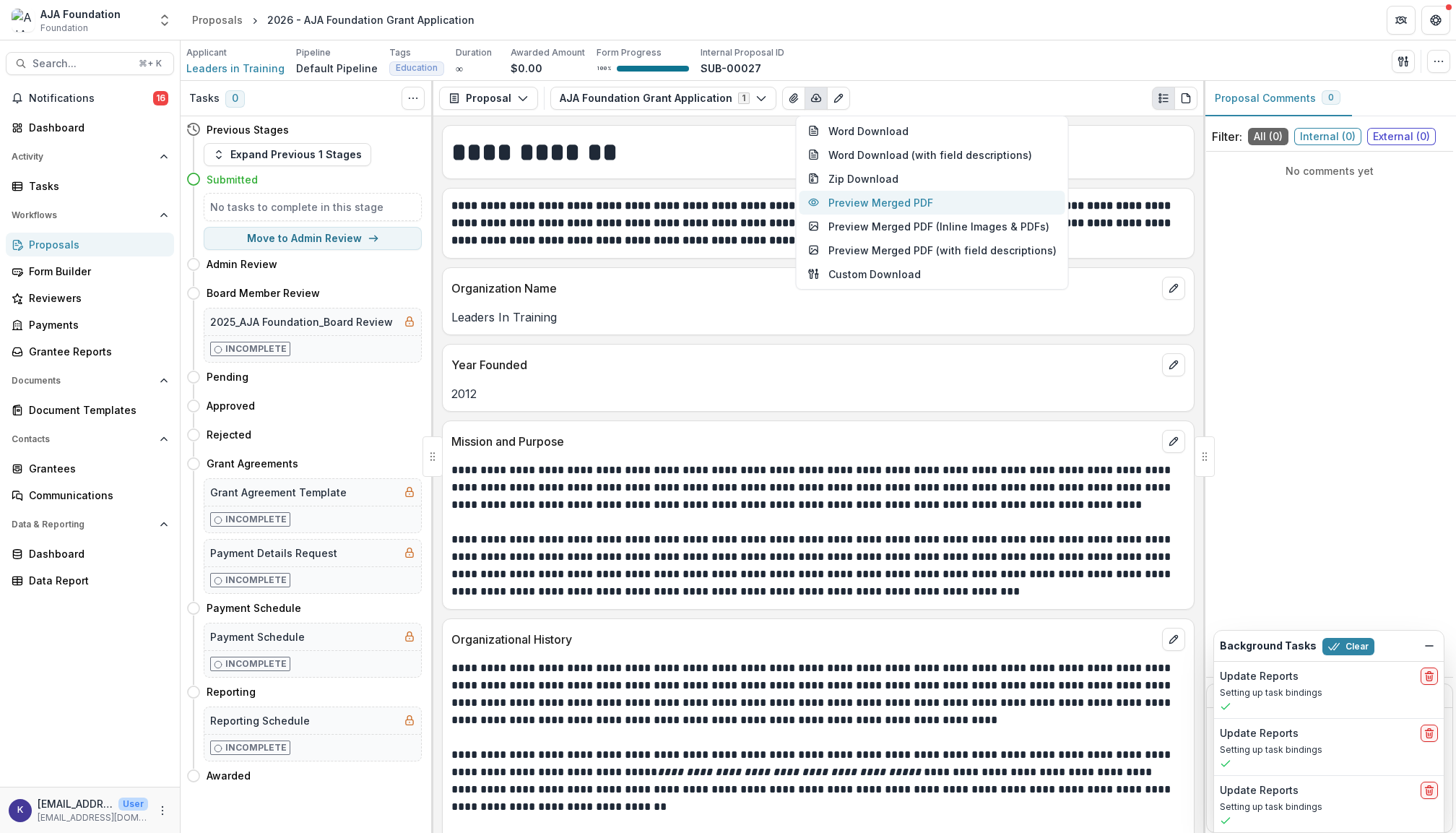
click at [885, 196] on button "Preview Merged PDF" at bounding box center [932, 202] width 266 height 24
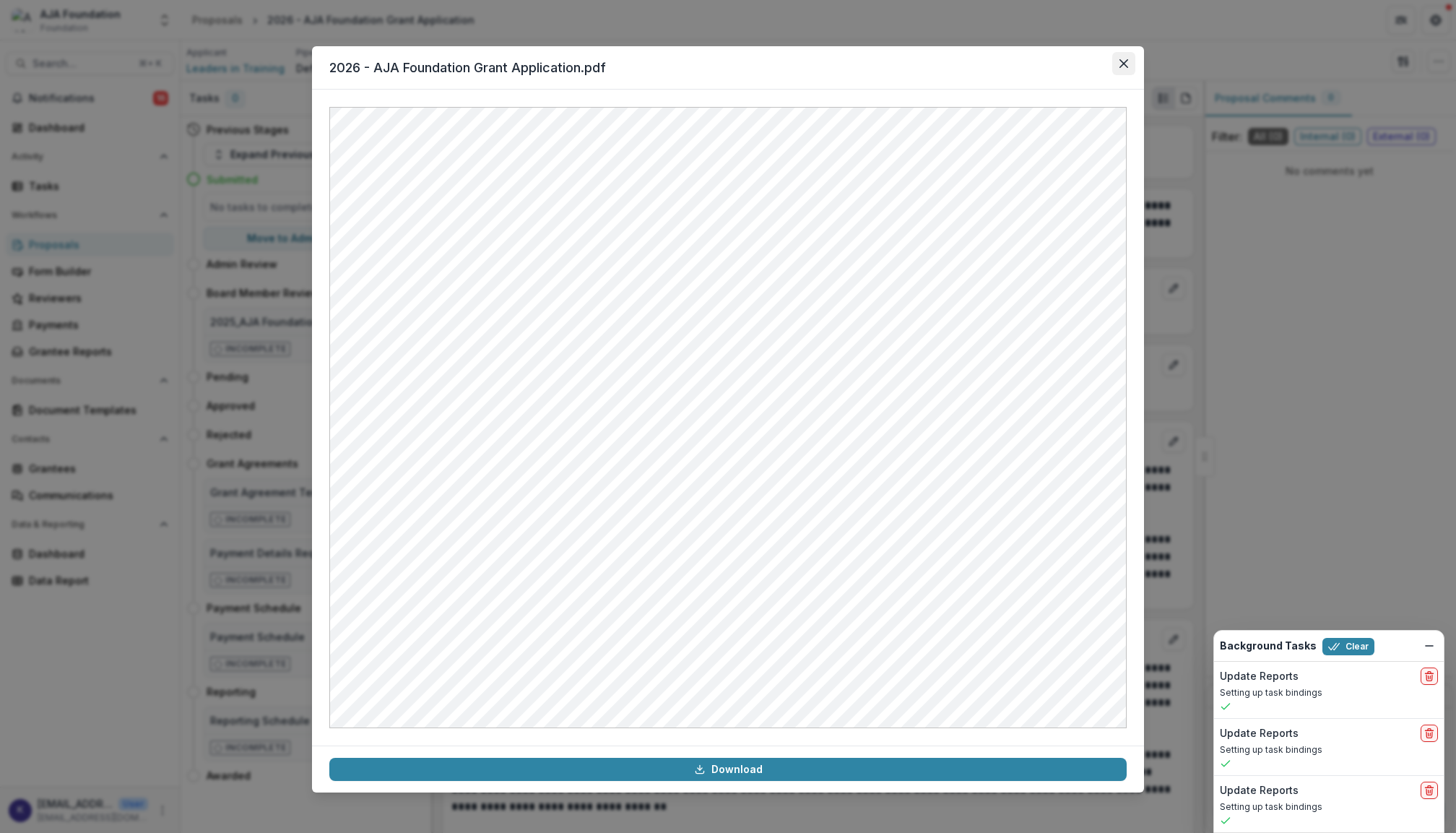
click at [1130, 65] on button "Close" at bounding box center [1124, 64] width 23 height 23
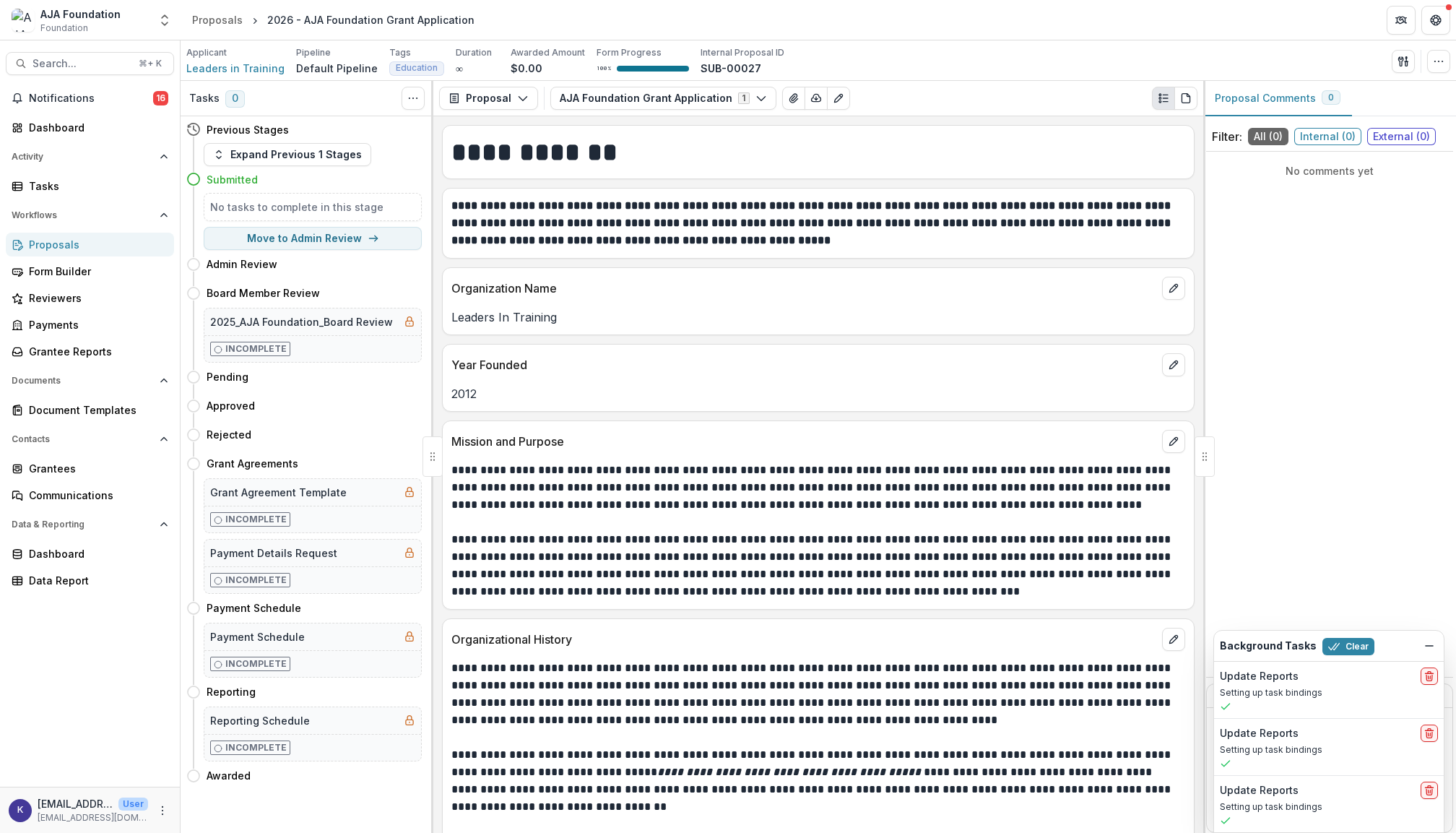
click at [78, 247] on div "Proposals" at bounding box center [96, 244] width 134 height 15
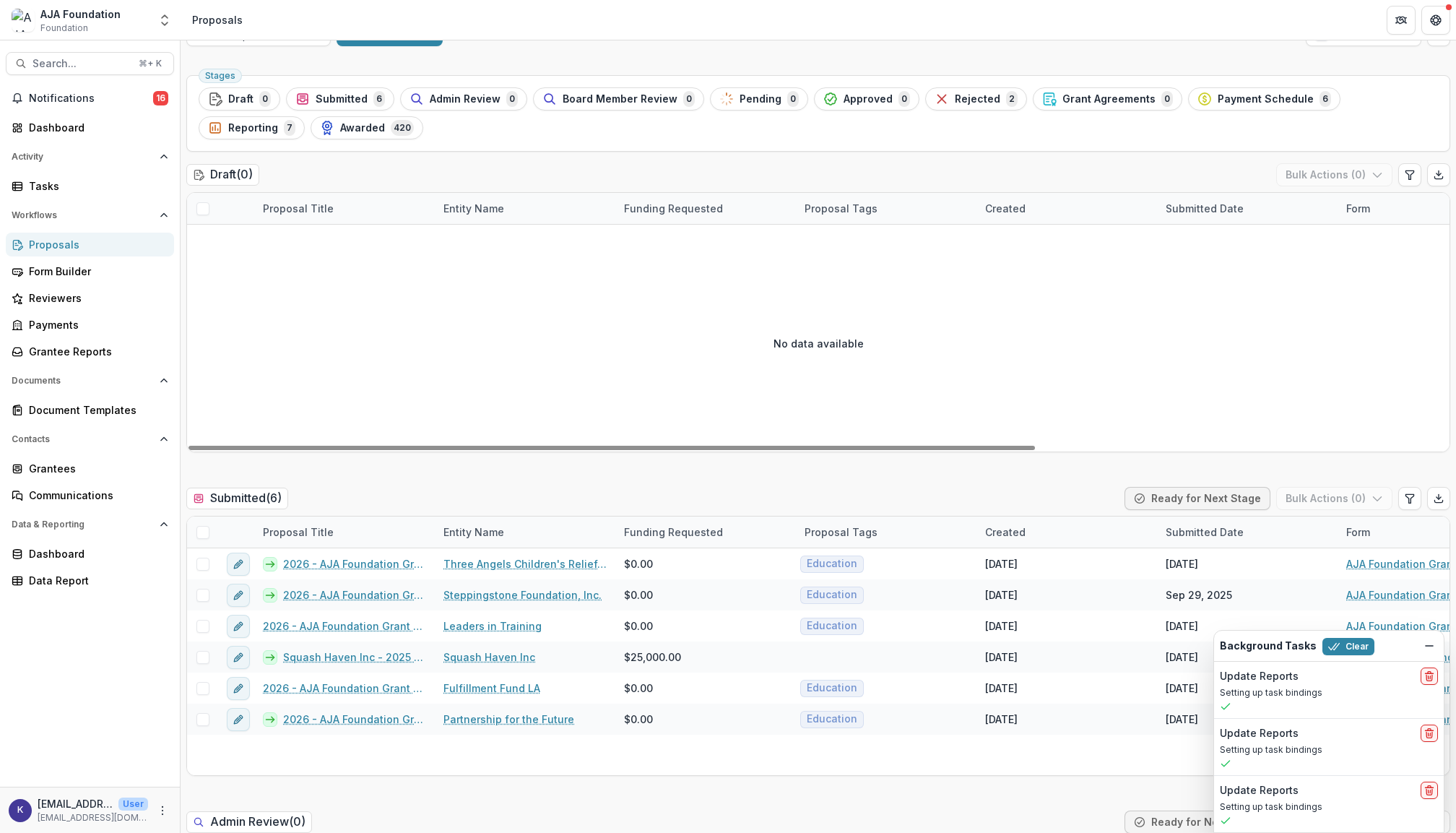
scroll to position [42, 0]
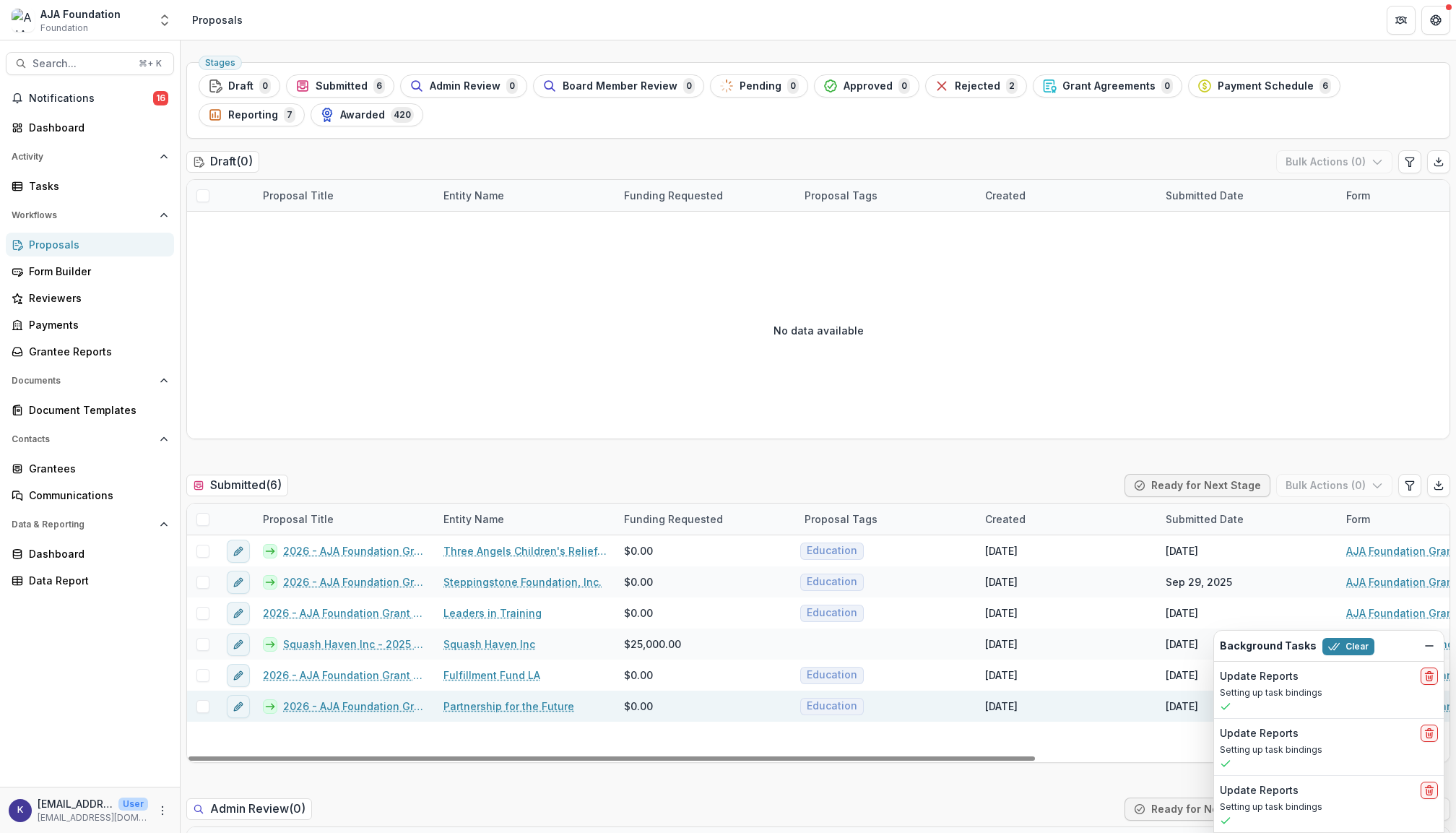
click at [396, 706] on link "2026 - AJA Foundation Grant Application" at bounding box center [354, 706] width 143 height 15
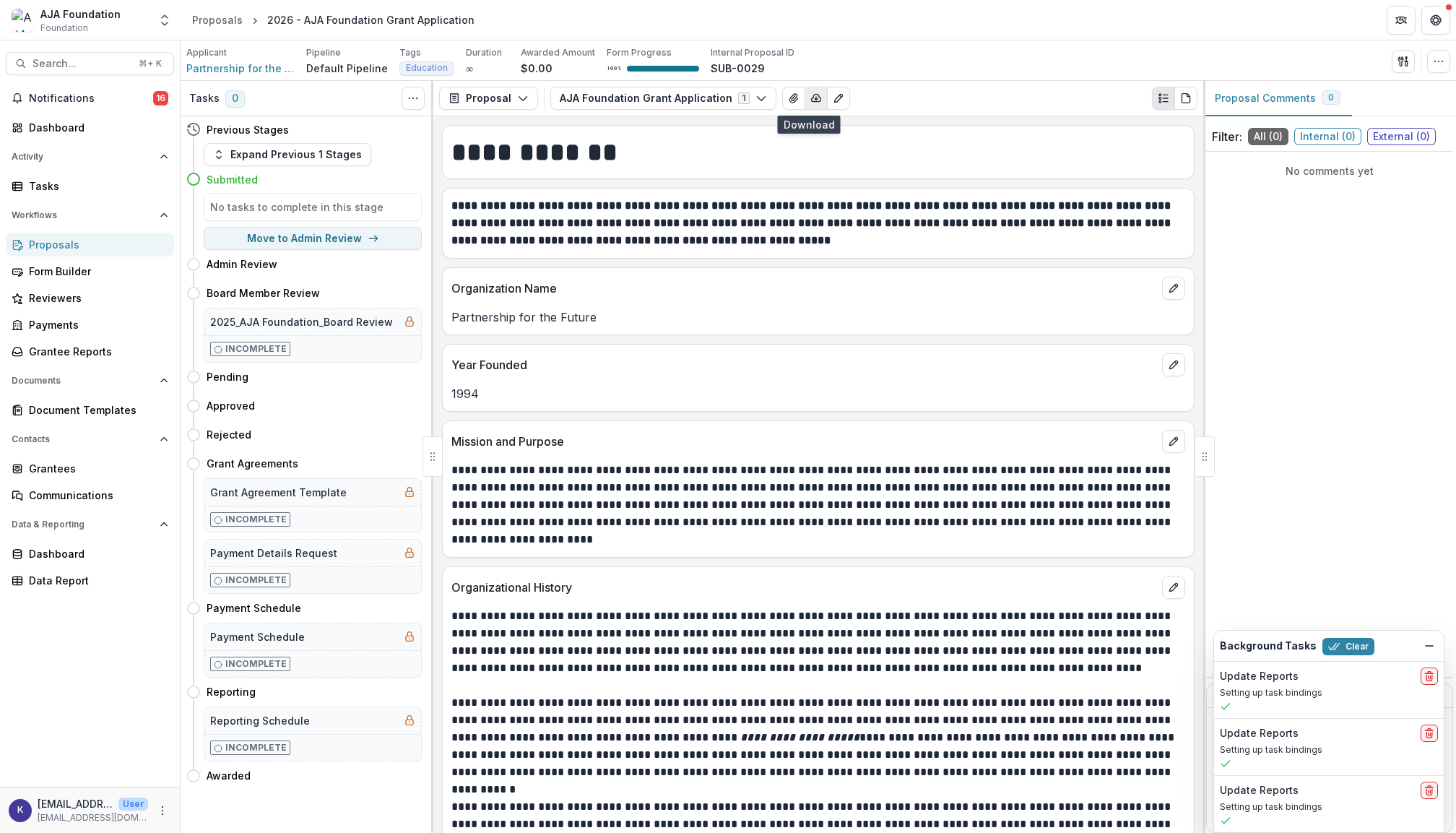
click at [811, 101] on icon "button" at bounding box center [817, 98] width 12 height 12
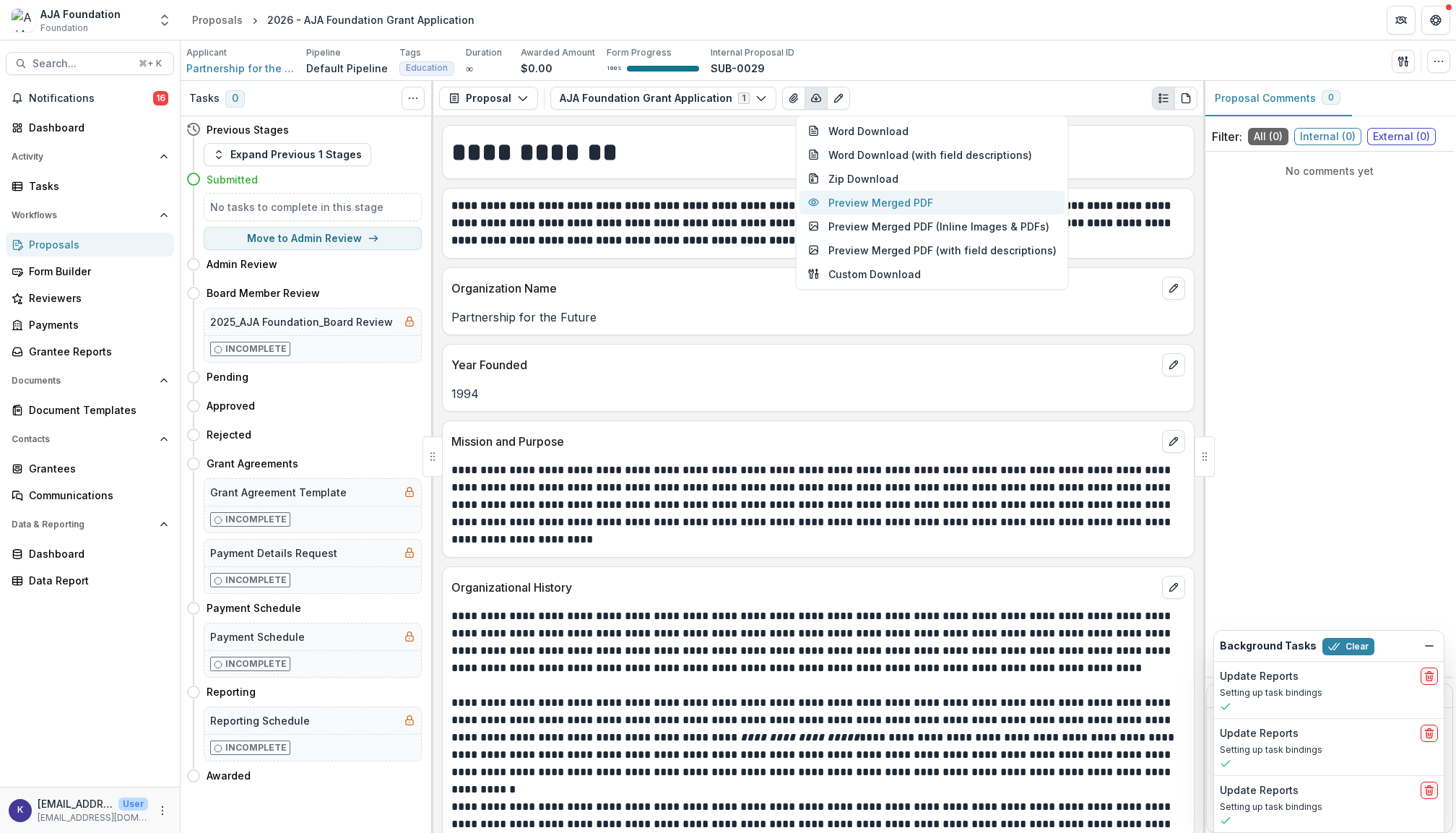
click at [856, 196] on button "Preview Merged PDF" at bounding box center [932, 202] width 266 height 24
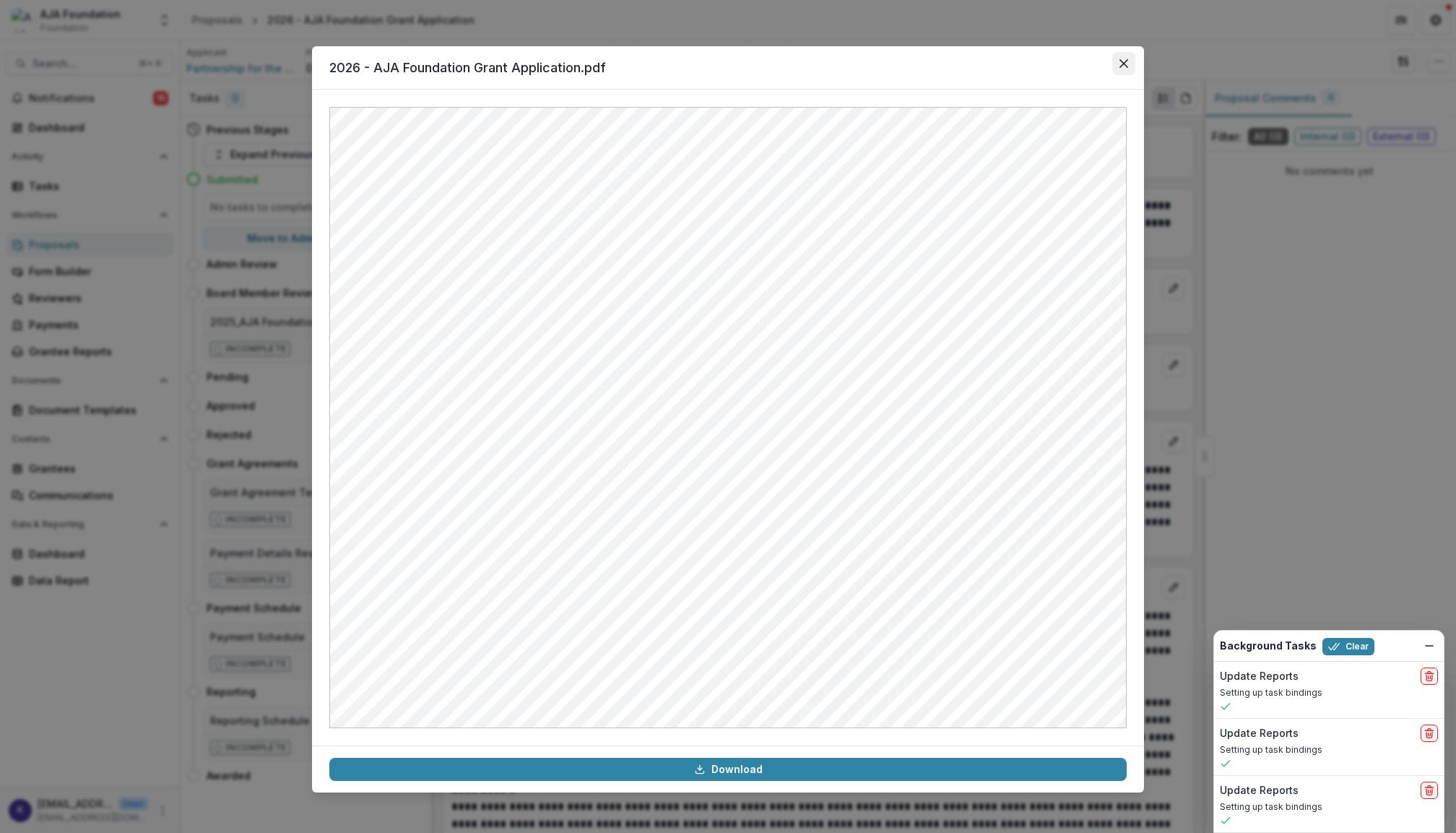
click at [1128, 59] on icon "Close" at bounding box center [1124, 64] width 9 height 9
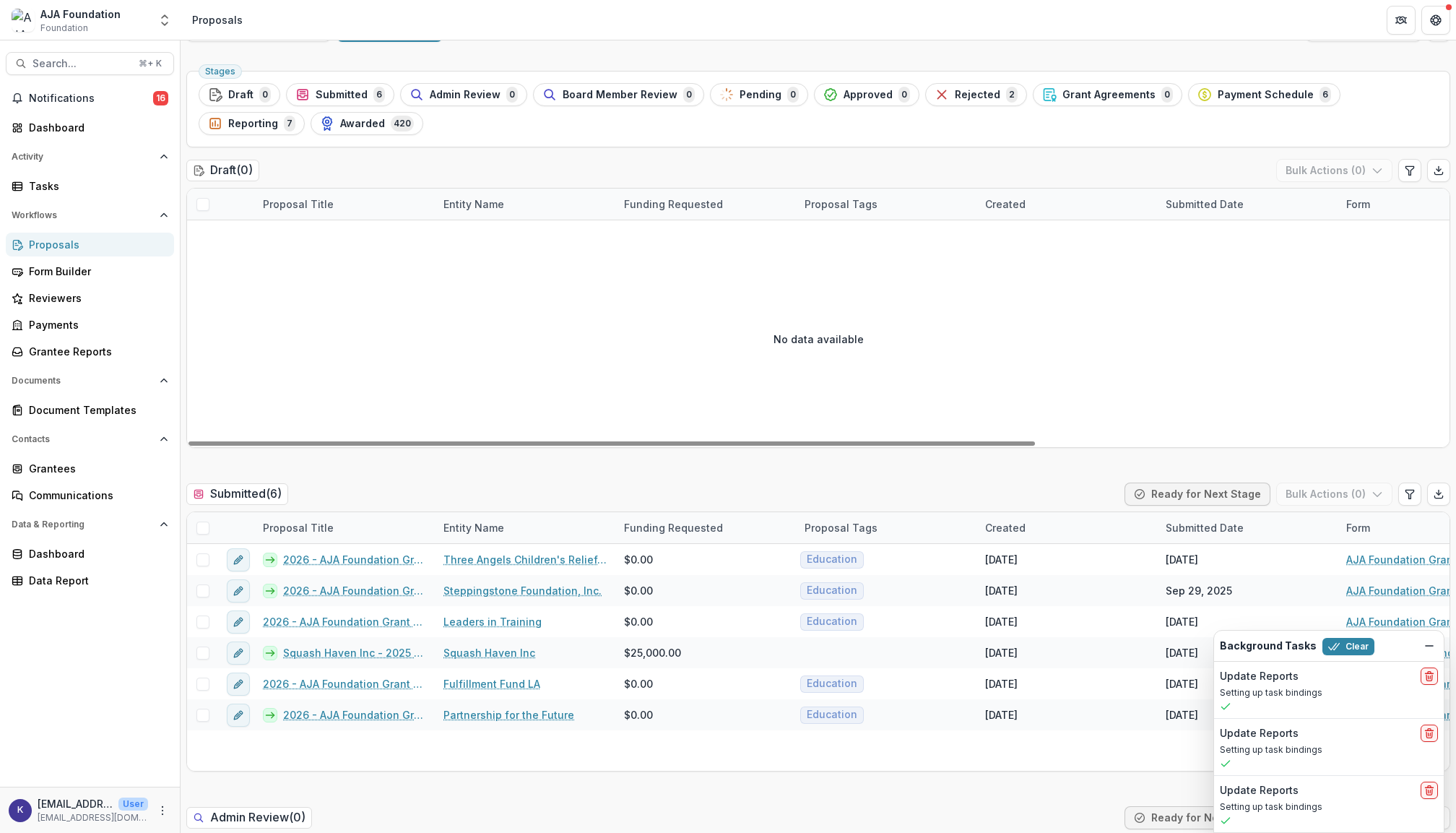
scroll to position [52, 0]
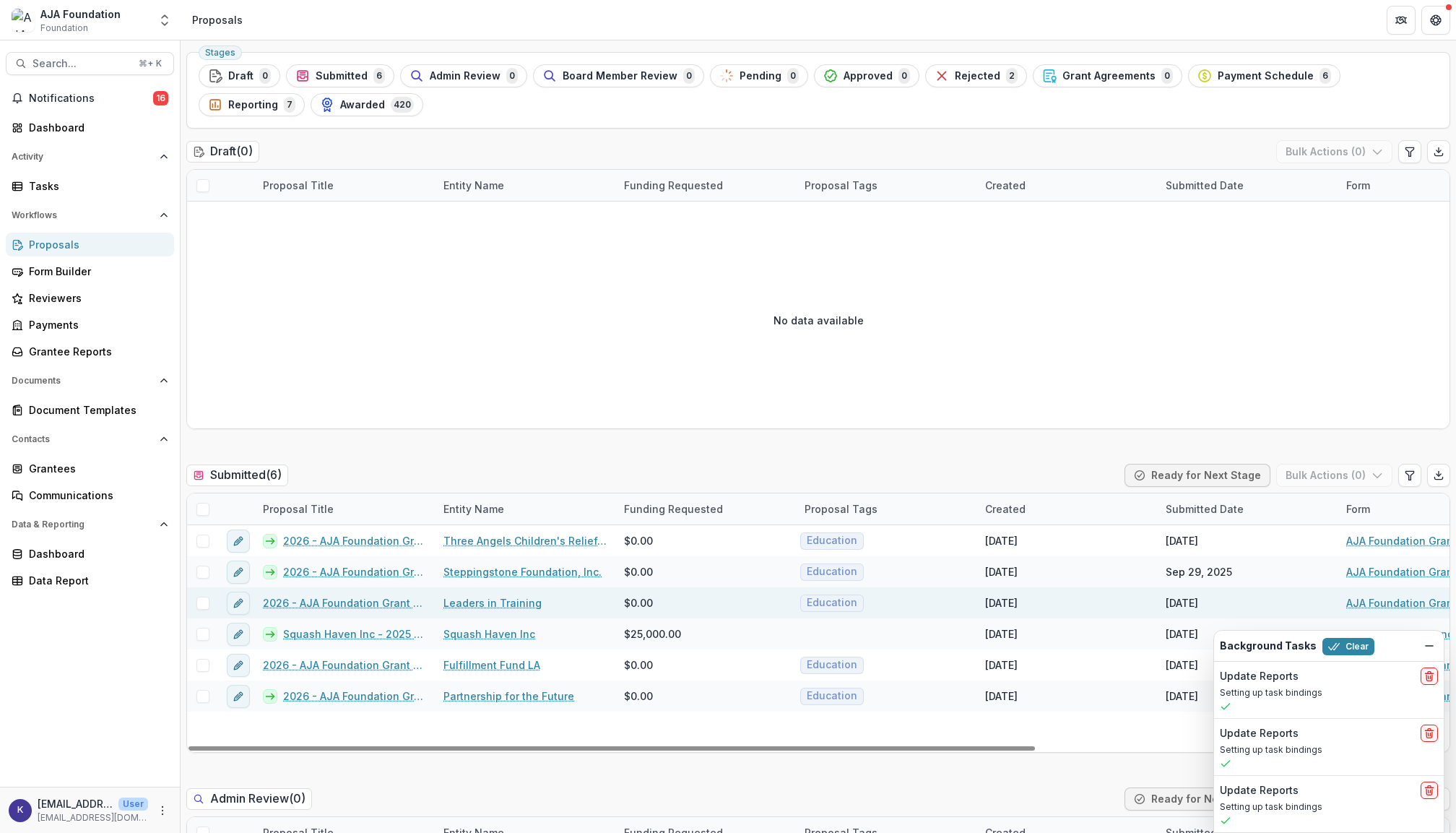
click at [377, 607] on link "2026 - AJA Foundation Grant Application" at bounding box center [345, 603] width 163 height 15
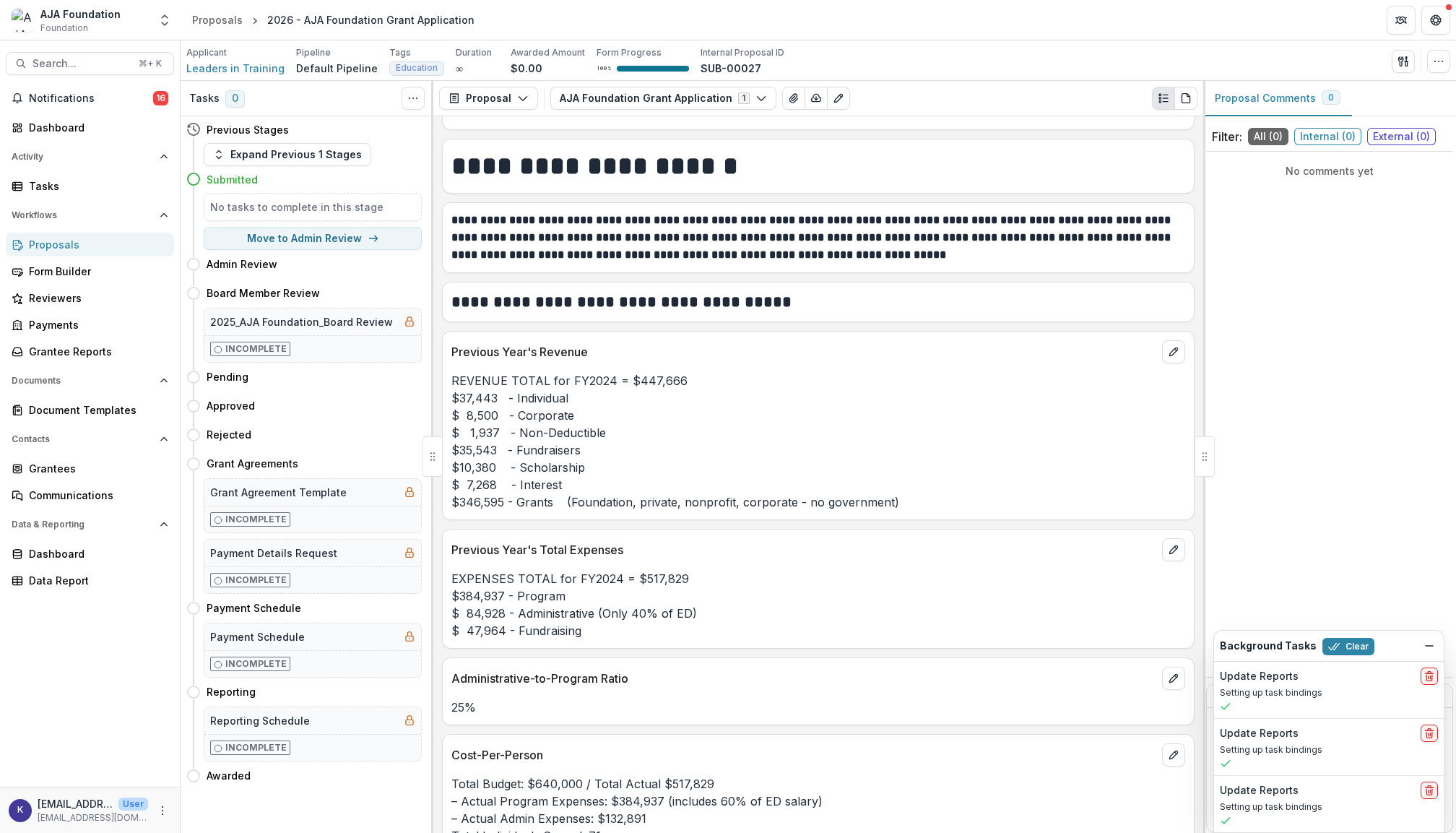
scroll to position [3525, 0]
drag, startPoint x: 681, startPoint y: 565, endPoint x: 450, endPoint y: 564, distance: 231.0
click at [450, 569] on div "EXPENSES TOTAL for FY2024 = $517,829 $384,937 - Program $ 84,928 - Administrati…" at bounding box center [818, 604] width 752 height 69
copy p "EXPENSES TOTAL for FY2024 = $517,829"
drag, startPoint x: 507, startPoint y: 587, endPoint x: 460, endPoint y: 587, distance: 47.0
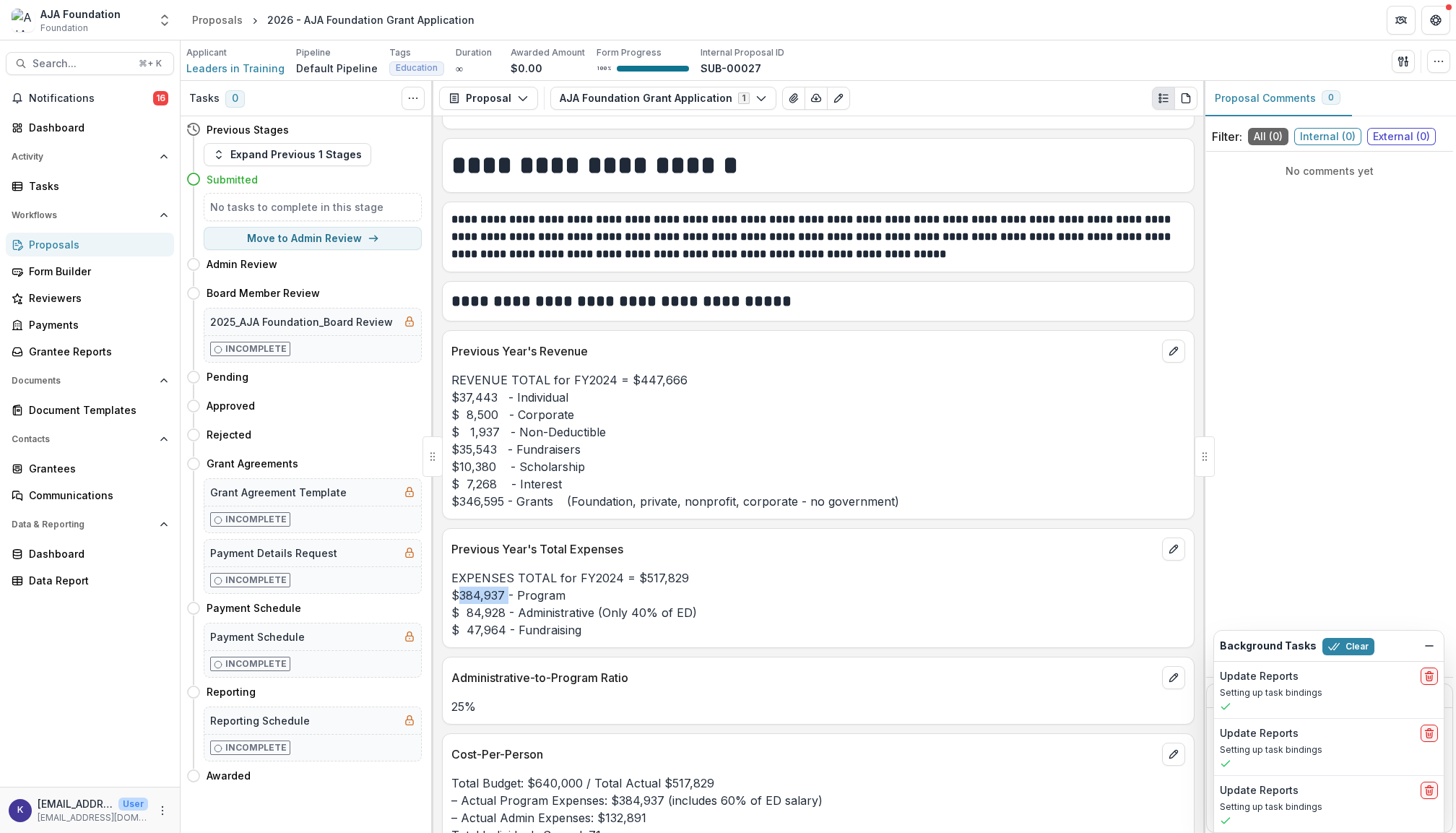
click at [460, 587] on p "EXPENSES TOTAL for FY2024 = $517,829 $384,937 - Program $ 84,928 - Administrati…" at bounding box center [818, 604] width 734 height 69
copy p "384,937"
drag, startPoint x: 467, startPoint y: 601, endPoint x: 502, endPoint y: 601, distance: 35.0
click at [502, 601] on p "EXPENSES TOTAL for FY2024 = $517,829 $384,937 - Program $ 84,928 - Administrati…" at bounding box center [818, 604] width 734 height 69
copy p "84,928"
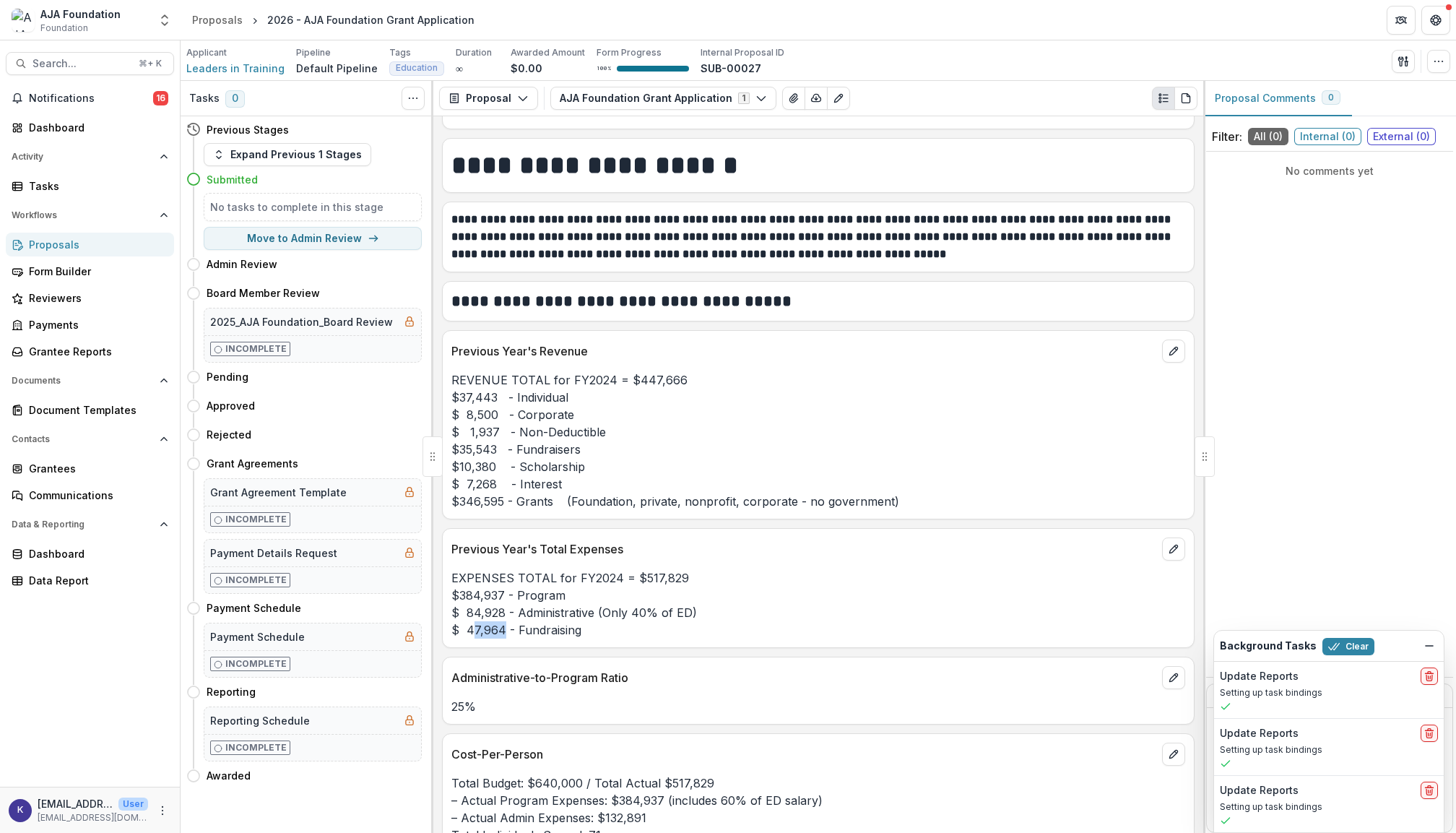
drag, startPoint x: 469, startPoint y: 617, endPoint x: 502, endPoint y: 619, distance: 33.1
click at [502, 619] on p "EXPENSES TOTAL for FY2024 = $517,829 $384,937 - Program $ 84,928 - Administrati…" at bounding box center [818, 604] width 734 height 69
drag, startPoint x: 467, startPoint y: 614, endPoint x: 509, endPoint y: 617, distance: 42.1
click at [509, 617] on p "EXPENSES TOTAL for FY2024 = $517,829 $384,937 - Program $ 84,928 - Administrati…" at bounding box center [818, 604] width 734 height 69
copy p "47,964 -"
